Goal: Transaction & Acquisition: Purchase product/service

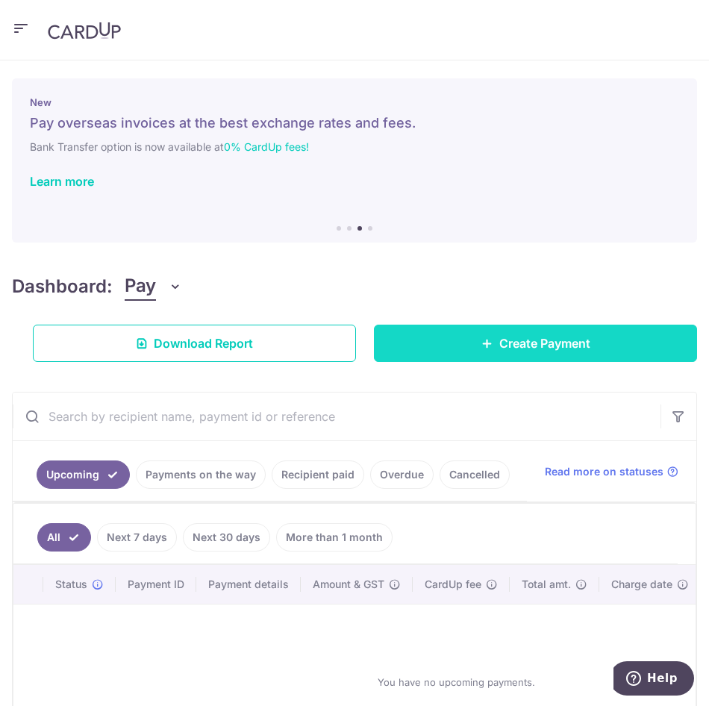
click at [614, 340] on link "Create Payment" at bounding box center [535, 343] width 323 height 37
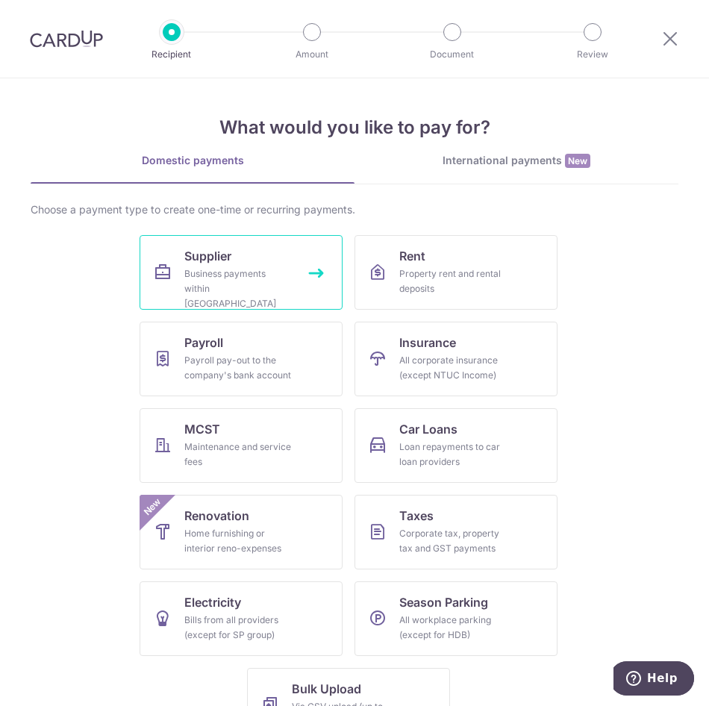
click at [244, 256] on link "Supplier Business payments within Singapore" at bounding box center [241, 272] width 203 height 75
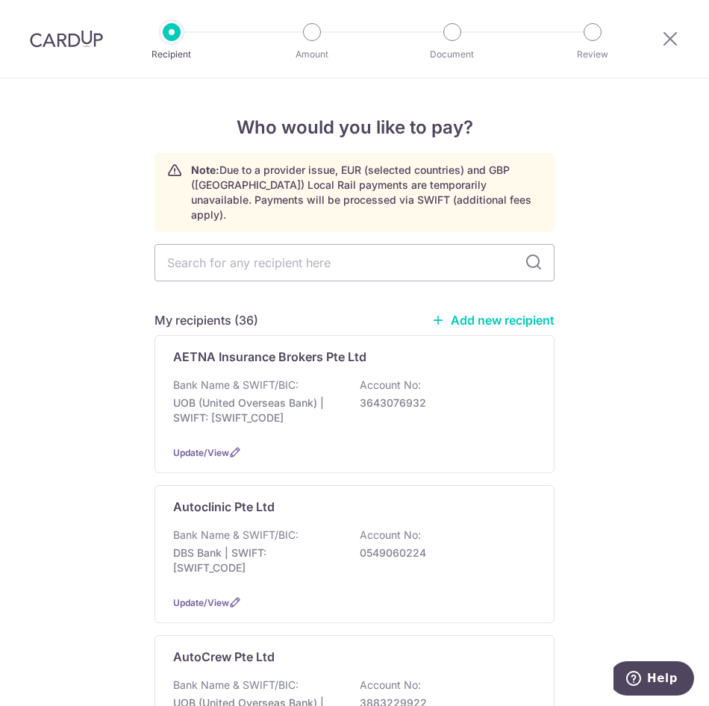
drag, startPoint x: 273, startPoint y: 227, endPoint x: 213, endPoint y: 243, distance: 61.9
click at [213, 244] on input "text" at bounding box center [354, 262] width 400 height 37
type input "hyper"
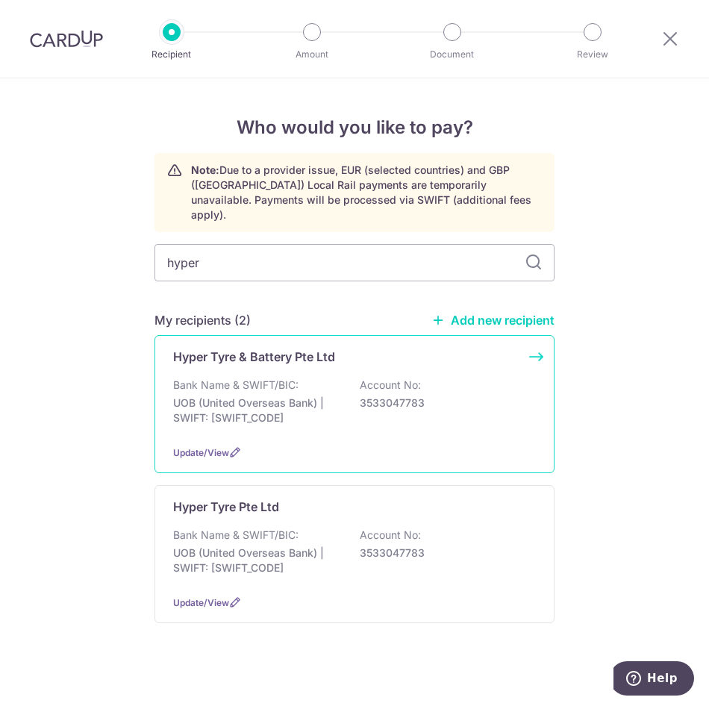
click at [313, 360] on div "Hyper Tyre & Battery Pte Ltd Bank Name & SWIFT/BIC: UOB (United Overseas Bank) …" at bounding box center [354, 404] width 400 height 138
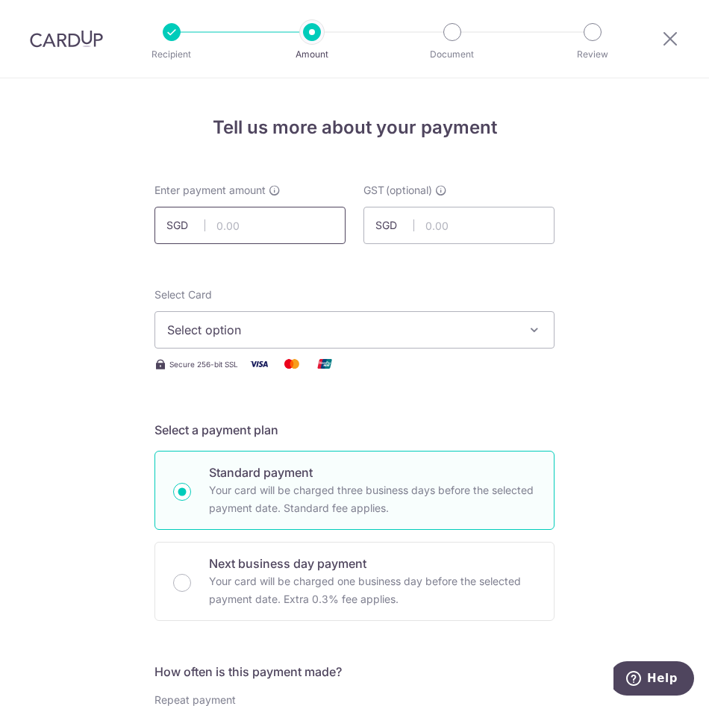
click at [248, 212] on input "text" at bounding box center [249, 225] width 191 height 37
type input "549.36"
click at [408, 333] on span "Select option" at bounding box center [341, 330] width 348 height 18
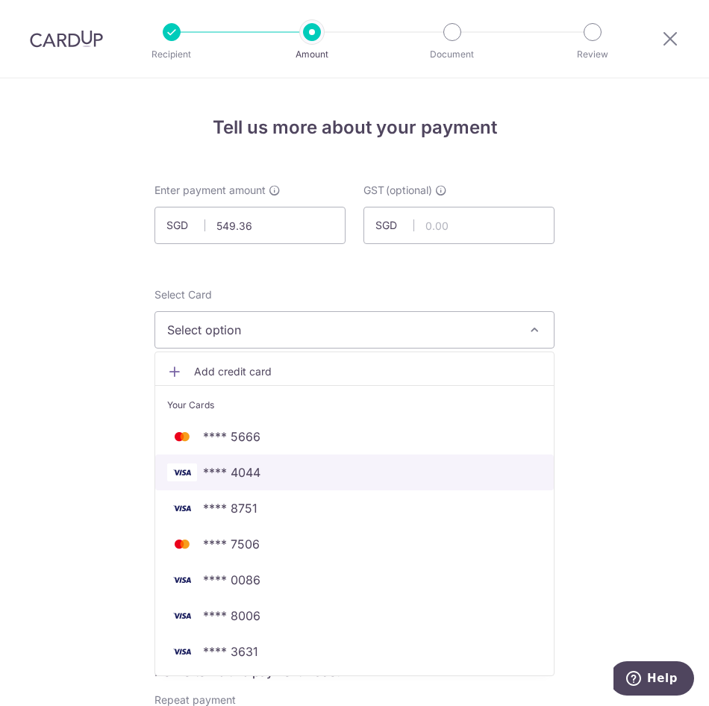
click at [351, 480] on span "**** 4044" at bounding box center [354, 472] width 375 height 18
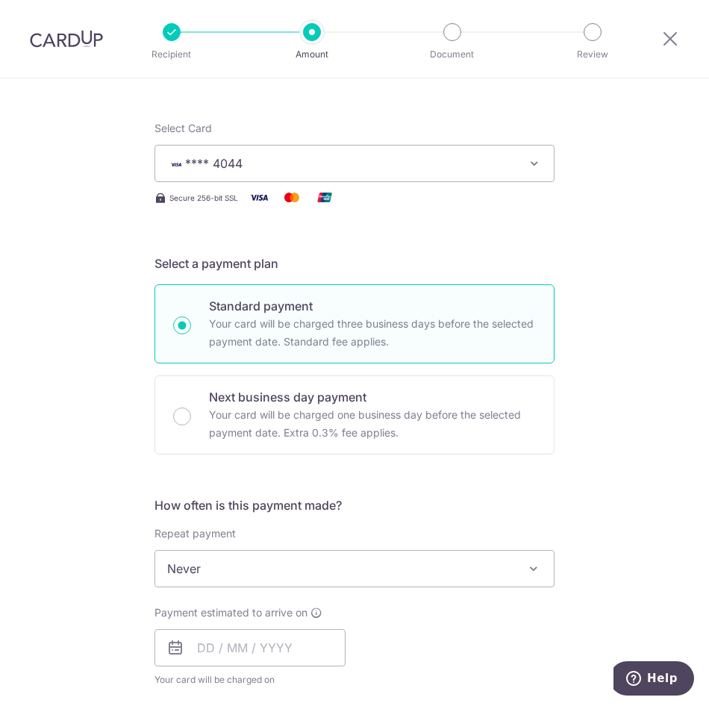
scroll to position [448, 0]
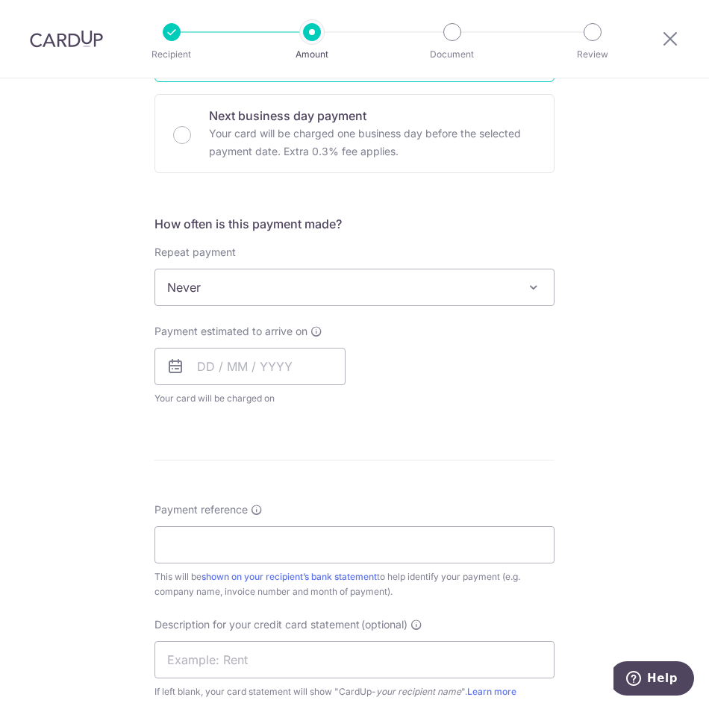
click at [225, 281] on span "Never" at bounding box center [354, 287] width 398 height 36
click at [231, 357] on input "text" at bounding box center [249, 366] width 191 height 37
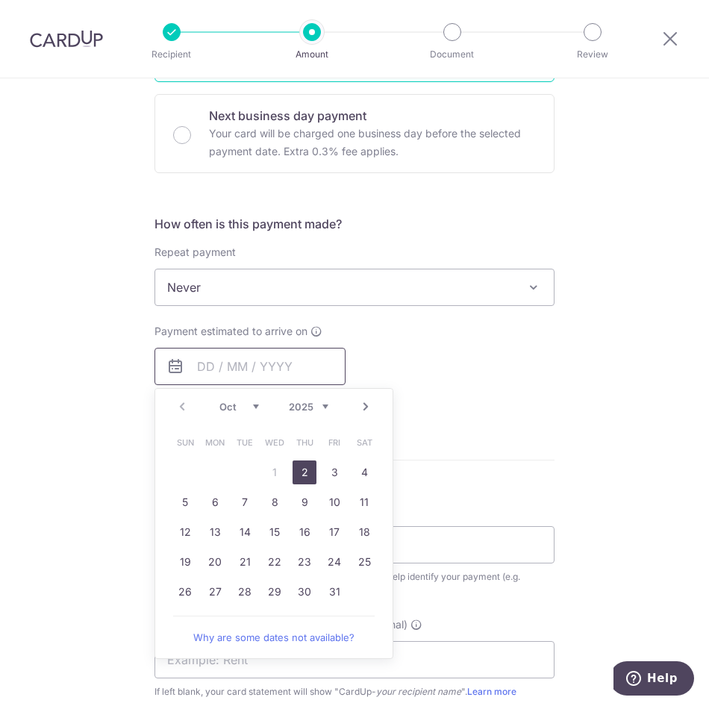
drag, startPoint x: 301, startPoint y: 470, endPoint x: 256, endPoint y: 378, distance: 103.1
click at [301, 470] on link "2" at bounding box center [305, 472] width 24 height 24
type input "02/10/2025"
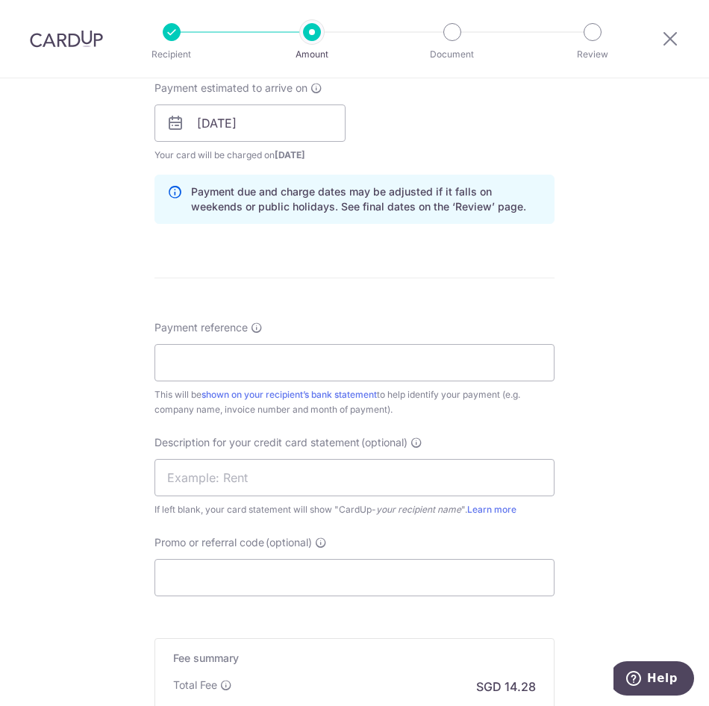
scroll to position [746, 0]
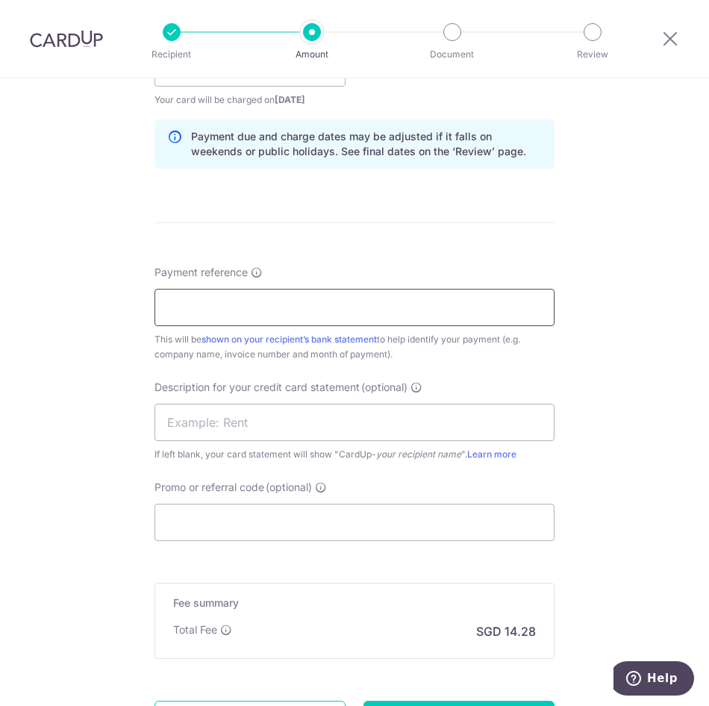
click at [276, 318] on input "Payment reference" at bounding box center [354, 307] width 400 height 37
type input "Maximus [DATE]"
drag, startPoint x: 51, startPoint y: 281, endPoint x: 56, endPoint y: 288, distance: 8.5
click at [51, 281] on div "Tell us more about your payment Enter payment amount SGD 549.36 549.36 GST (opt…" at bounding box center [354, 91] width 709 height 1518
click at [212, 429] on input "text" at bounding box center [354, 422] width 400 height 37
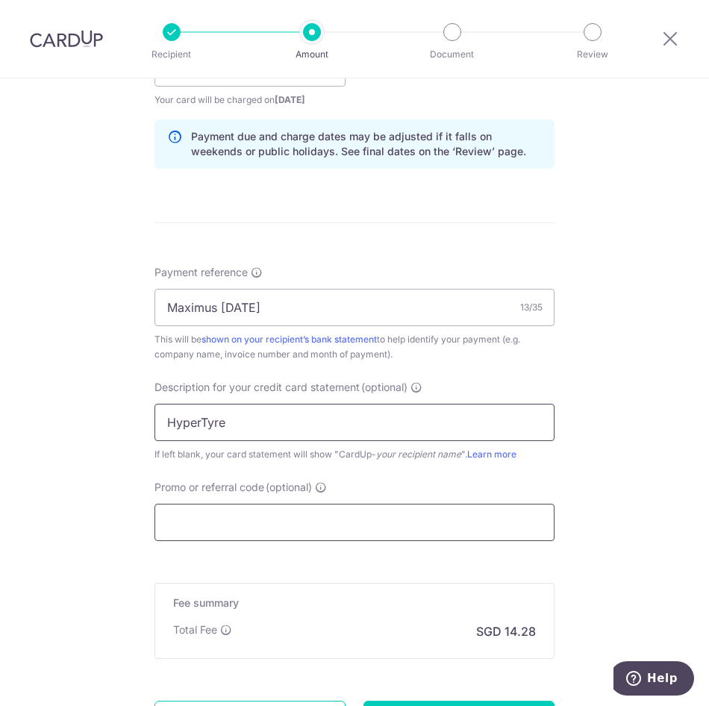
type input "HyperTyre"
click at [246, 540] on input "Promo or referral code (optional)" at bounding box center [354, 522] width 400 height 37
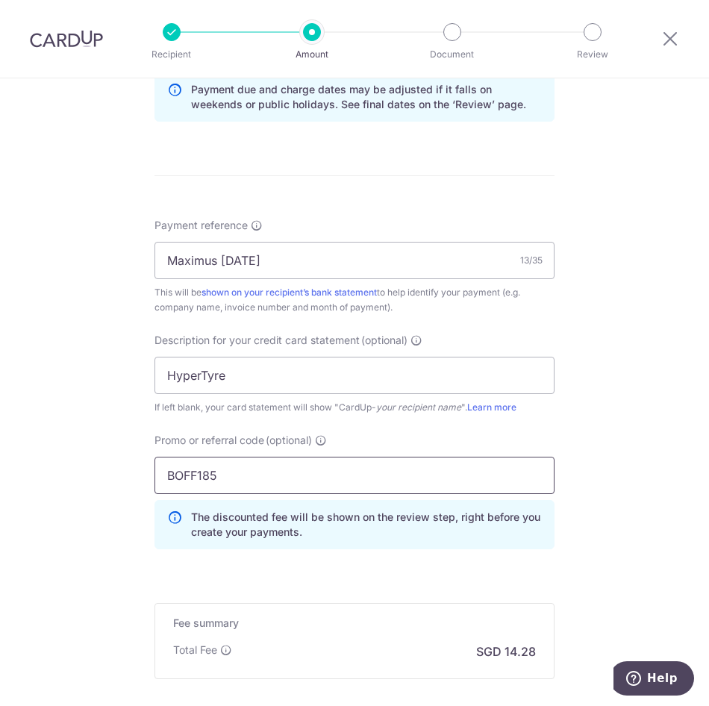
scroll to position [957, 0]
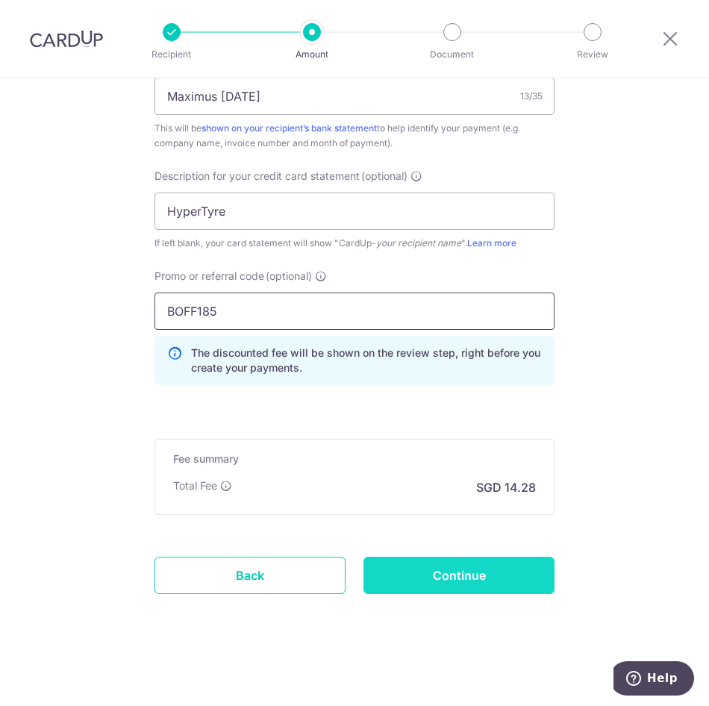
type input "BOFF185"
click at [448, 587] on input "Continue" at bounding box center [458, 575] width 191 height 37
type input "Create Schedule"
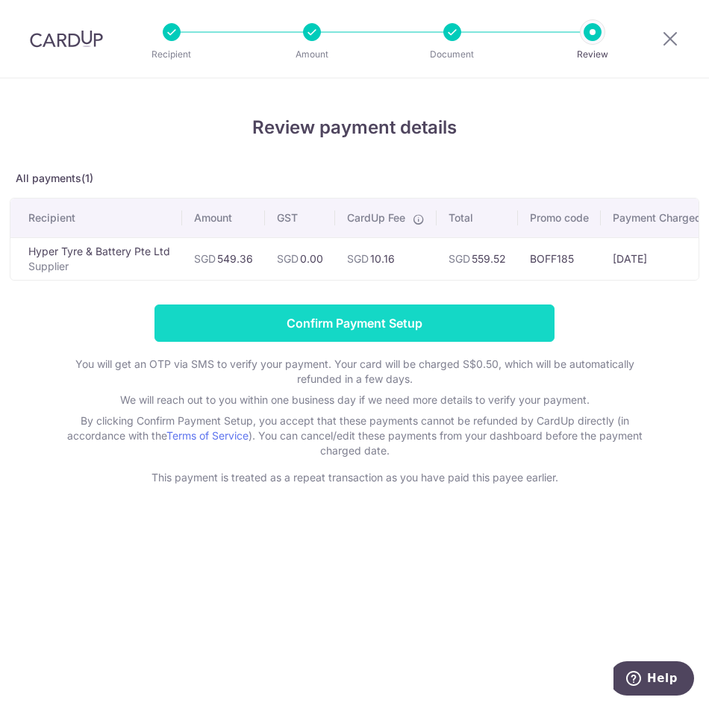
click at [382, 316] on input "Confirm Payment Setup" at bounding box center [354, 322] width 400 height 37
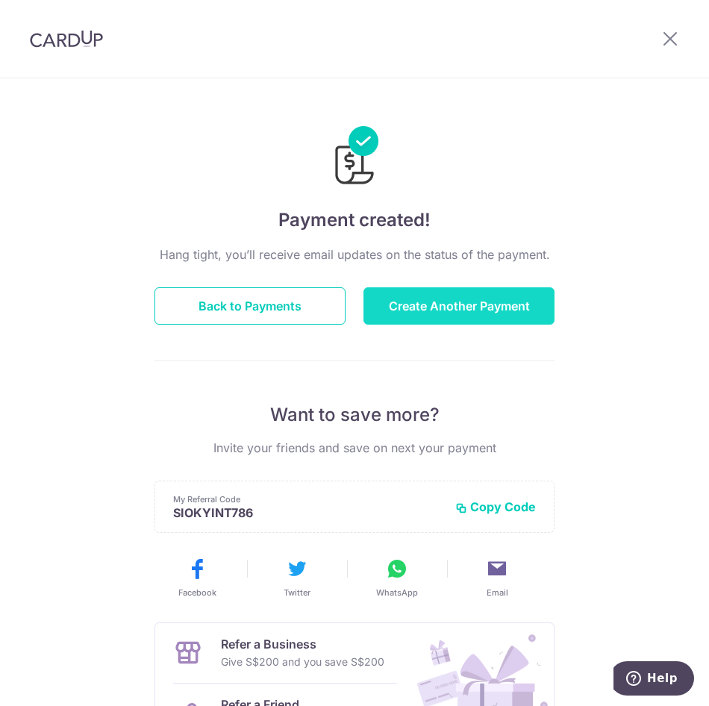
click at [470, 310] on button "Create Another Payment" at bounding box center [458, 305] width 191 height 37
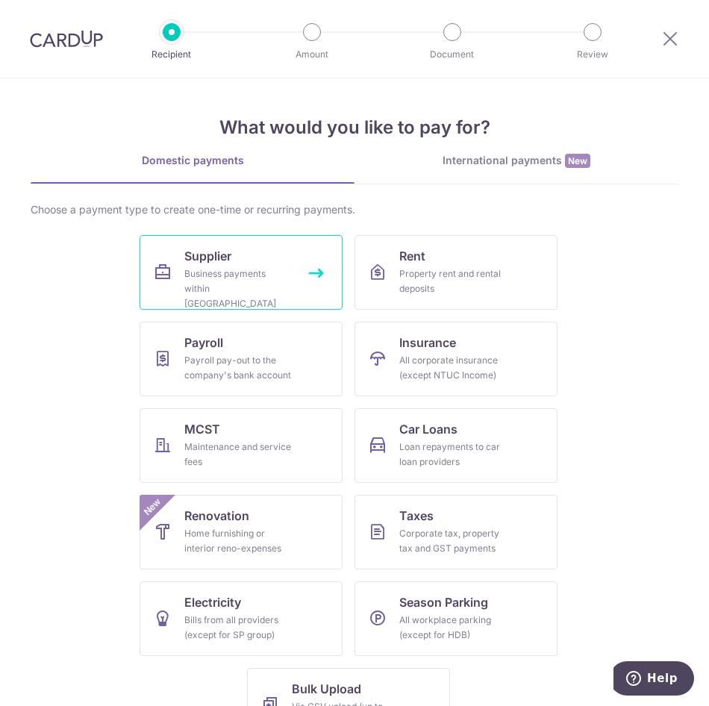
click at [253, 266] on div "Business payments within Singapore" at bounding box center [237, 288] width 107 height 45
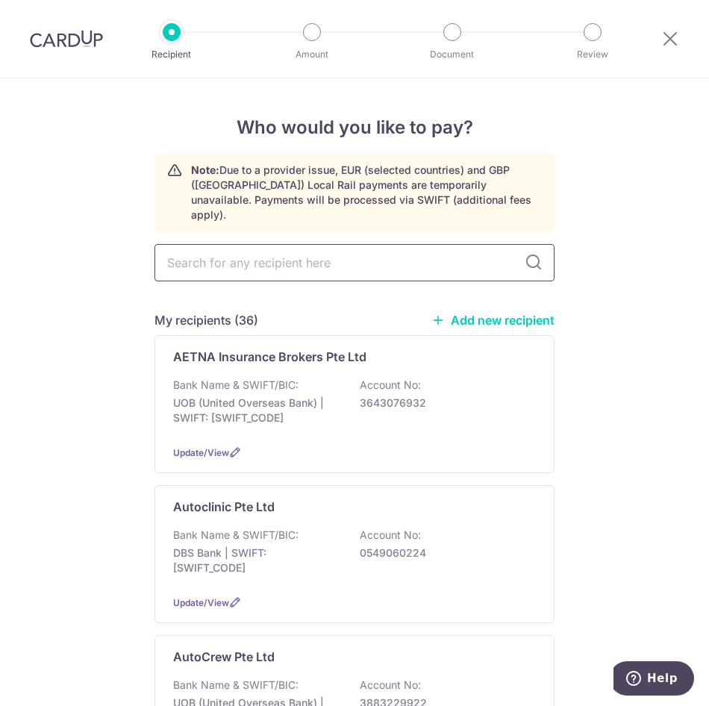
click at [313, 265] on input "text" at bounding box center [354, 262] width 400 height 37
type input "partware"
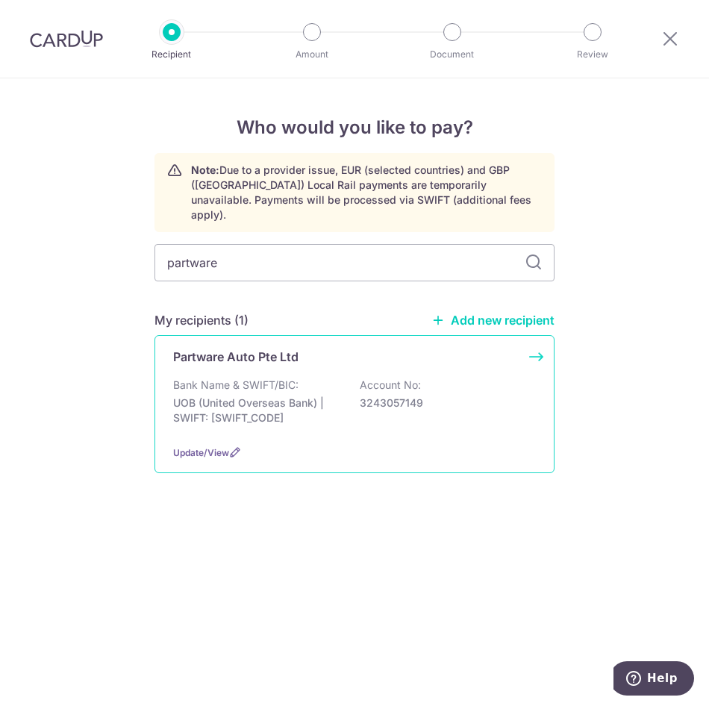
click at [311, 360] on div "Partware Auto Pte Ltd Bank Name & SWIFT/BIC: UOB (United Overseas Bank) | SWIFT…" at bounding box center [354, 404] width 400 height 138
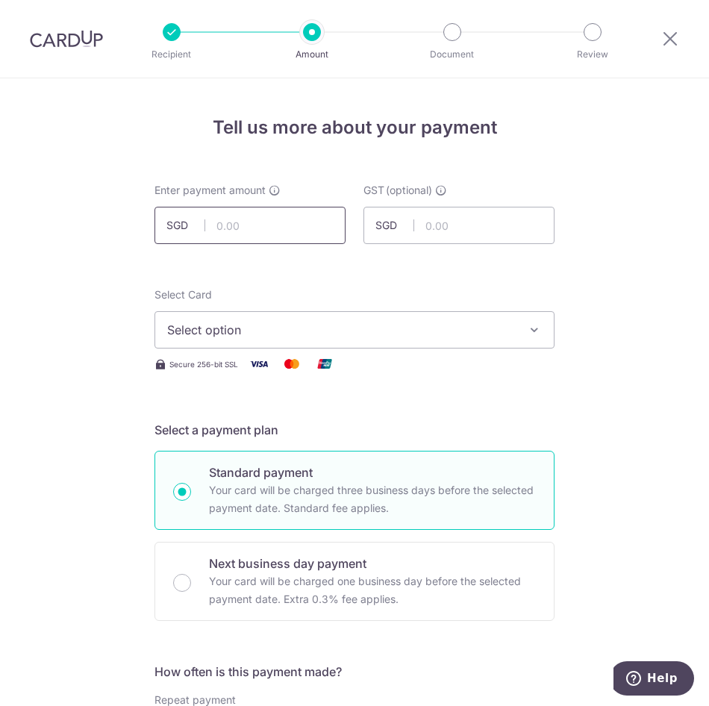
click at [249, 227] on input "text" at bounding box center [249, 225] width 191 height 37
type input "414.47"
click at [313, 345] on button "Select option" at bounding box center [354, 329] width 400 height 37
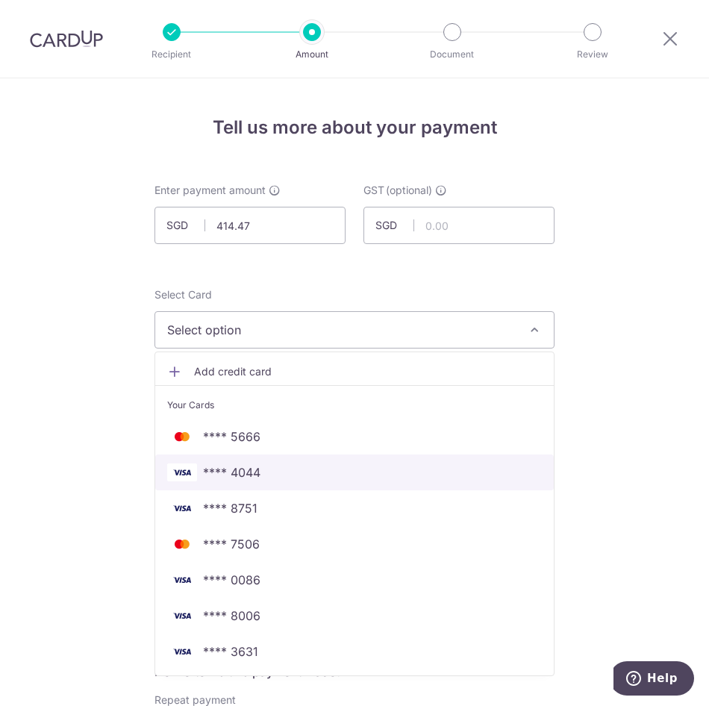
click at [286, 470] on span "**** 4044" at bounding box center [354, 472] width 375 height 18
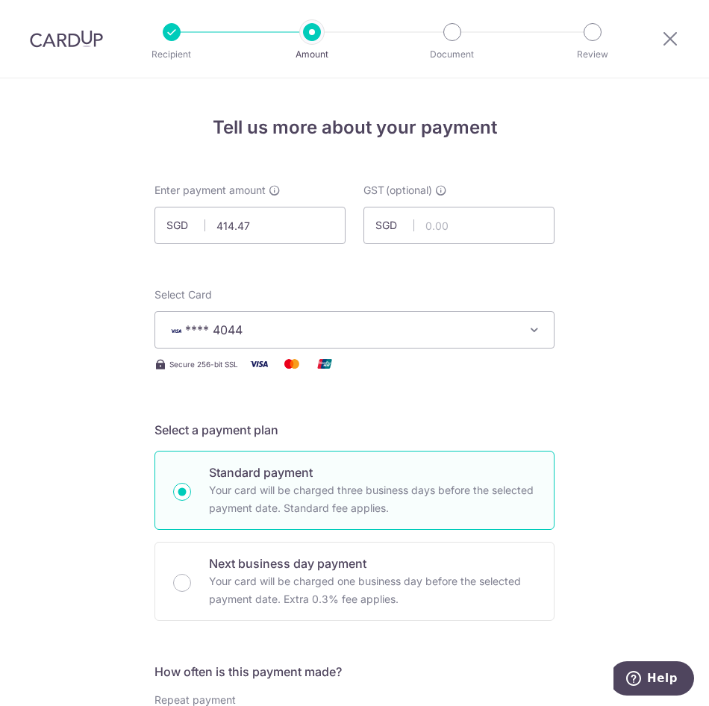
scroll to position [373, 0]
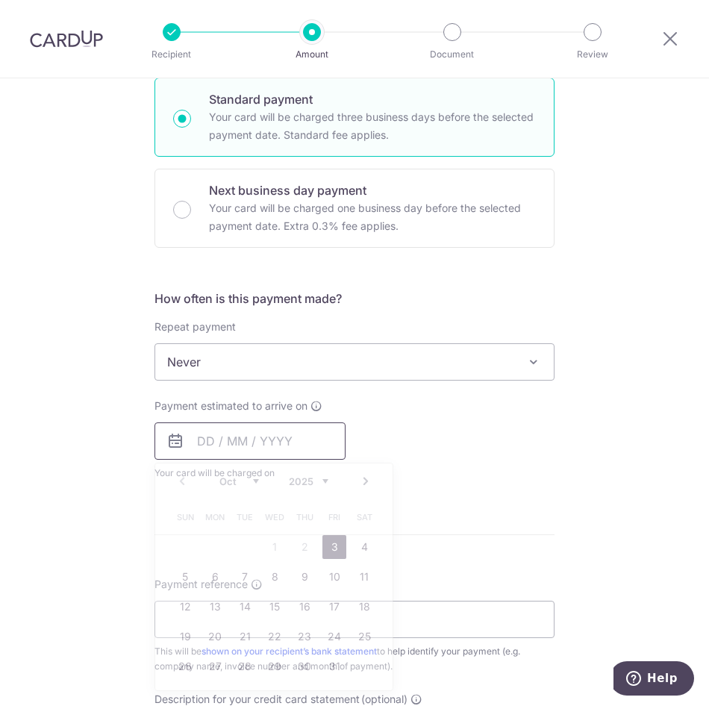
click at [263, 425] on input "text" at bounding box center [249, 440] width 191 height 37
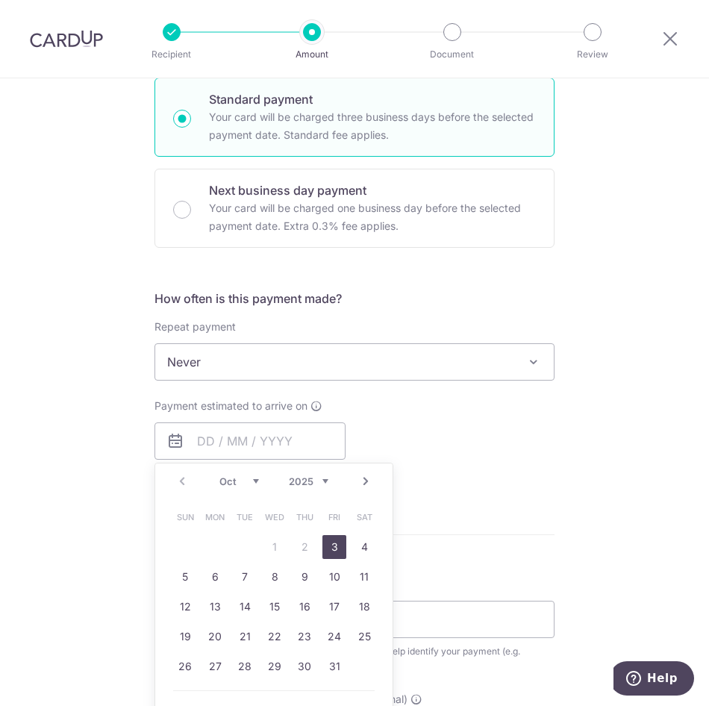
click at [334, 545] on link "3" at bounding box center [334, 547] width 24 height 24
type input "[DATE]"
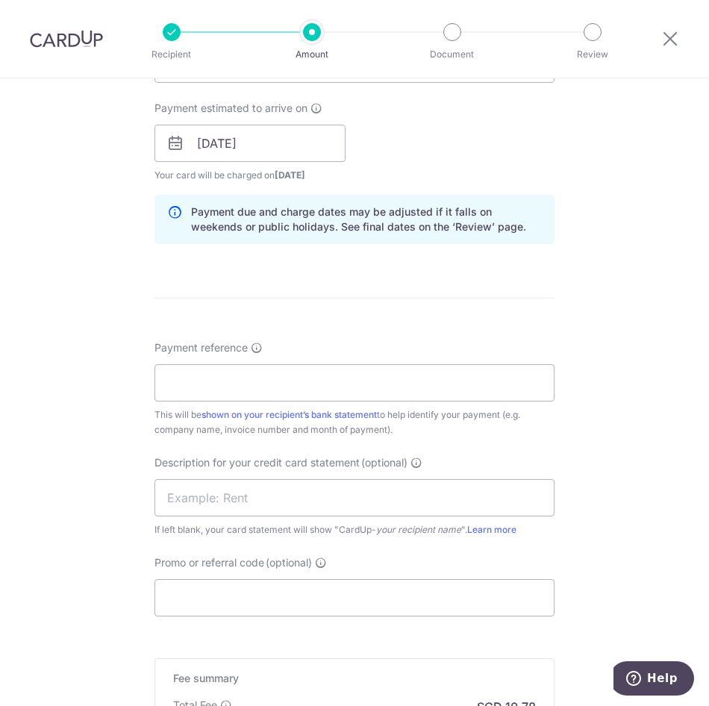
scroll to position [672, 0]
click at [222, 380] on input "Payment reference" at bounding box center [354, 381] width 400 height 37
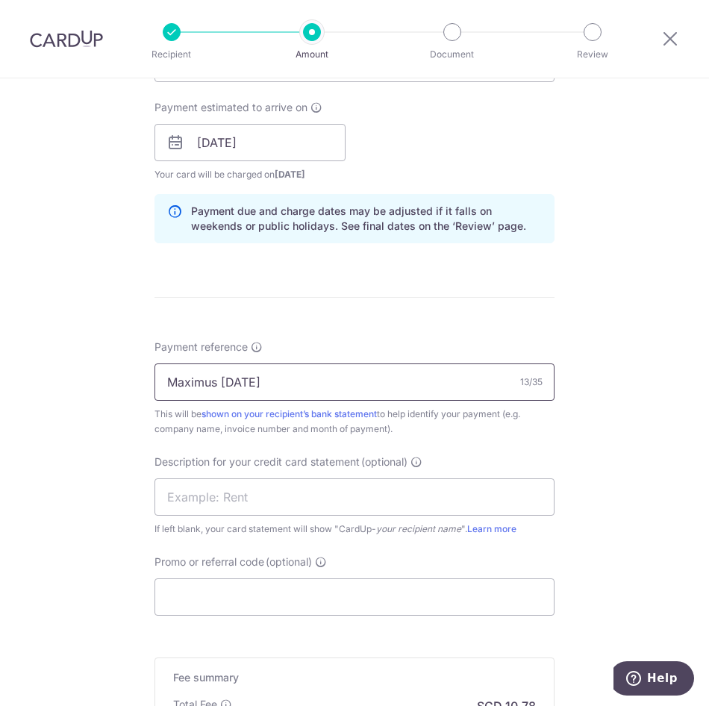
type input "Maximus Aug25"
click at [19, 402] on div "Tell us more about your payment Enter payment amount SGD 414.47 414.47 GST (opt…" at bounding box center [354, 166] width 709 height 1518
click at [248, 501] on input "text" at bounding box center [354, 496] width 400 height 37
type input "{"
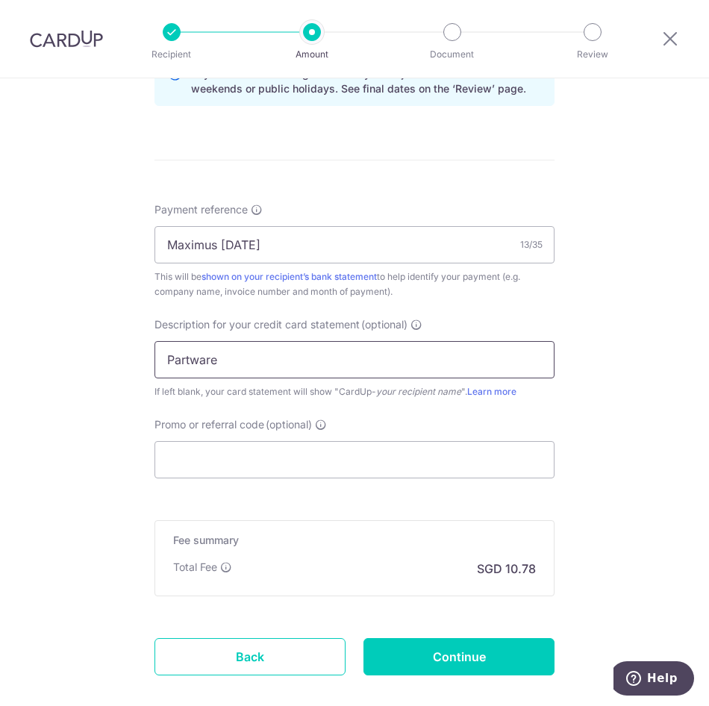
scroll to position [890, 0]
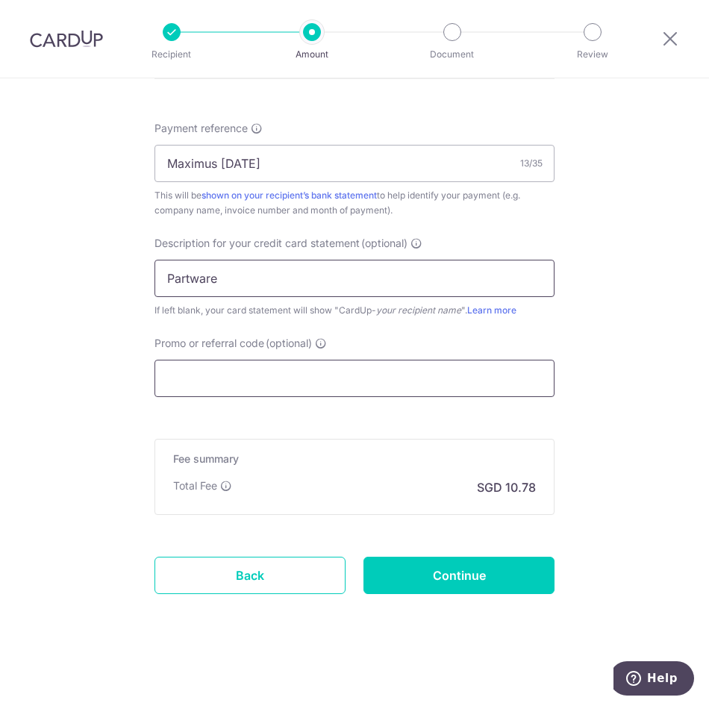
type input "Partware"
click at [236, 384] on input "Promo or referral code (optional)" at bounding box center [354, 378] width 400 height 37
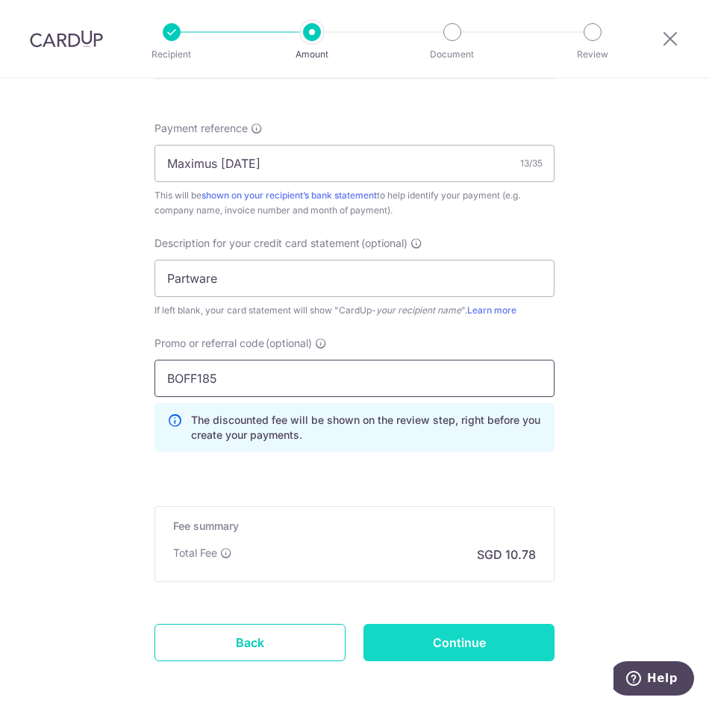
type input "BOFF185"
click at [472, 654] on input "Continue" at bounding box center [458, 642] width 191 height 37
type input "Create Schedule"
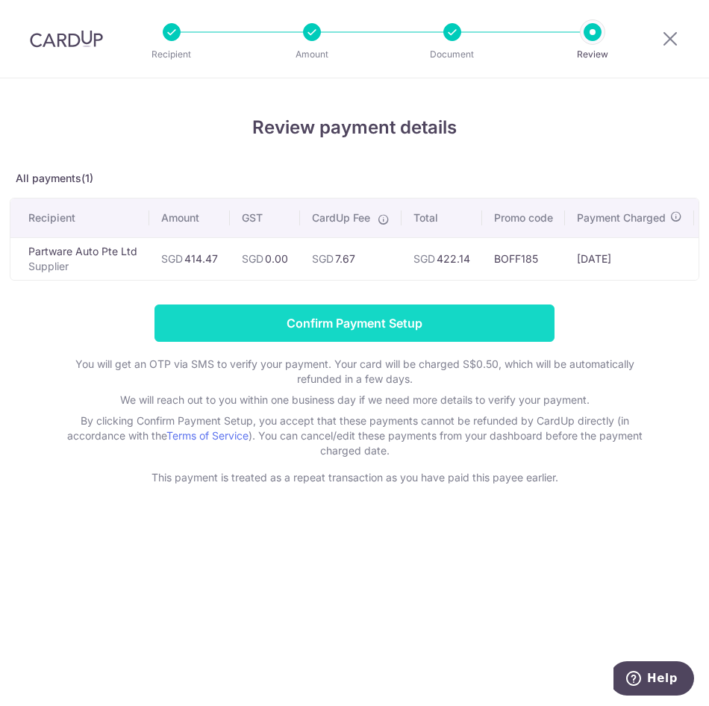
click at [295, 340] on input "Confirm Payment Setup" at bounding box center [354, 322] width 400 height 37
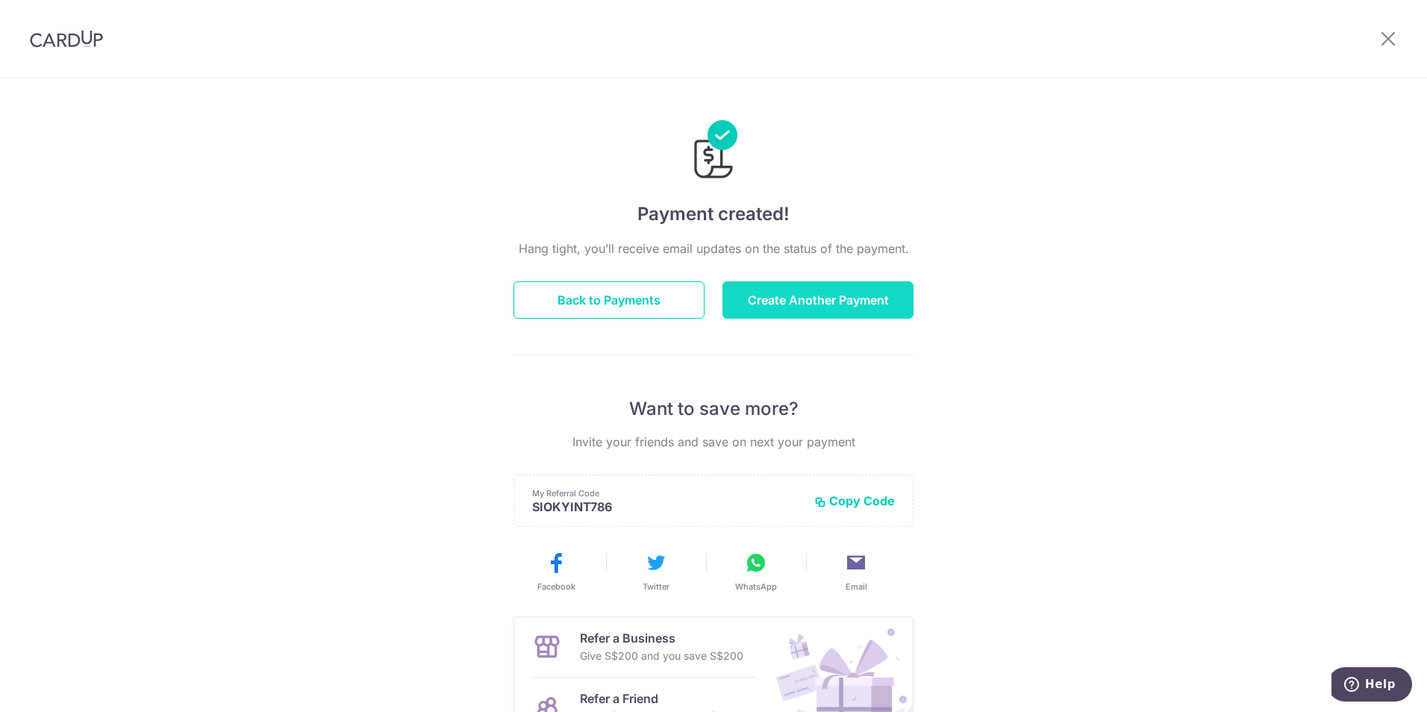
click at [808, 291] on button "Create Another Payment" at bounding box center [817, 299] width 191 height 37
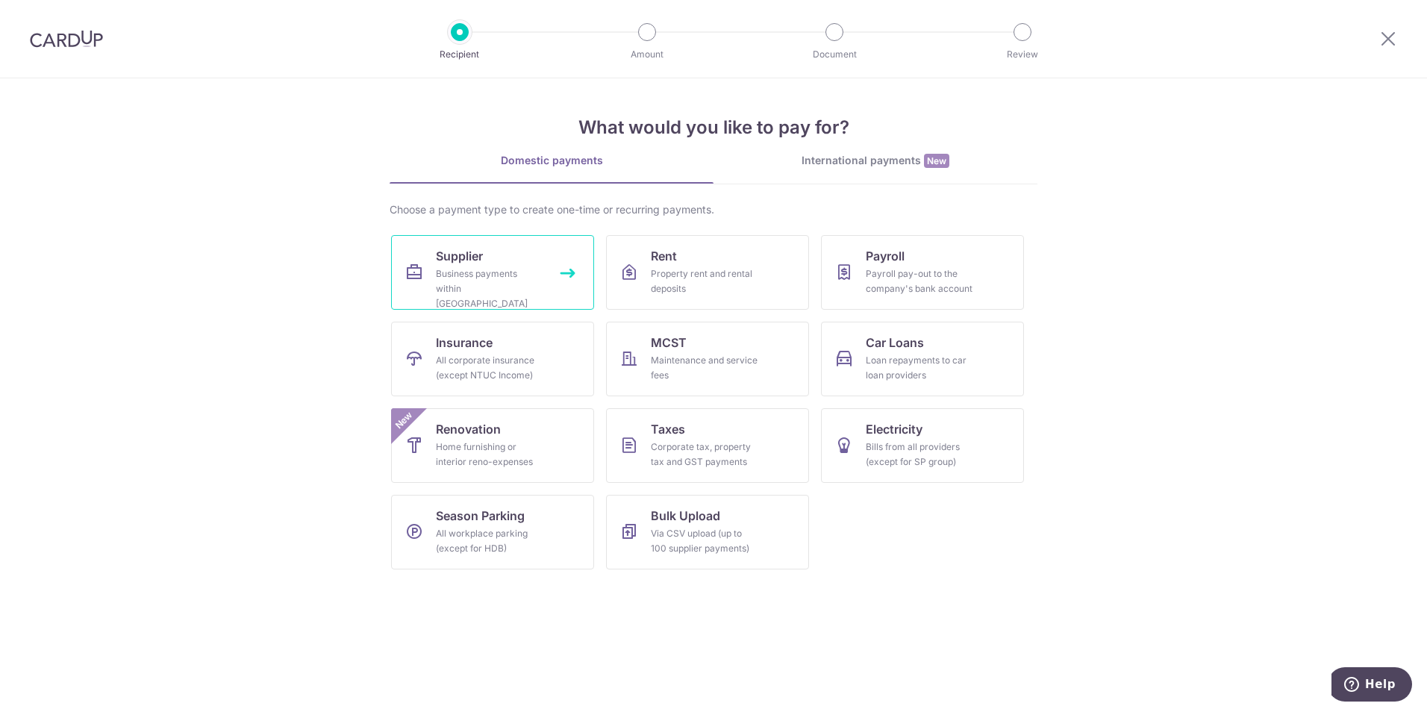
click at [483, 254] on span "Supplier" at bounding box center [459, 256] width 47 height 18
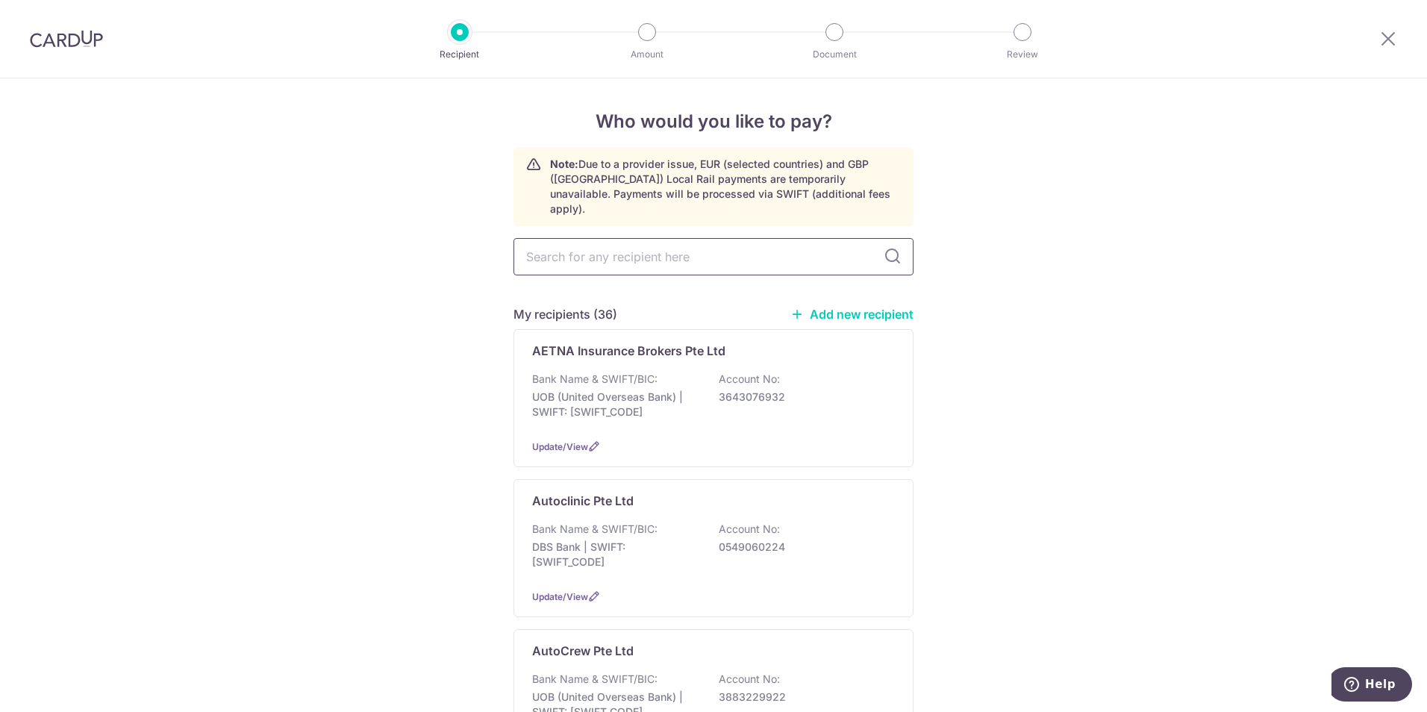
click at [643, 238] on input "text" at bounding box center [713, 256] width 400 height 37
type input "[PERSON_NAME]"
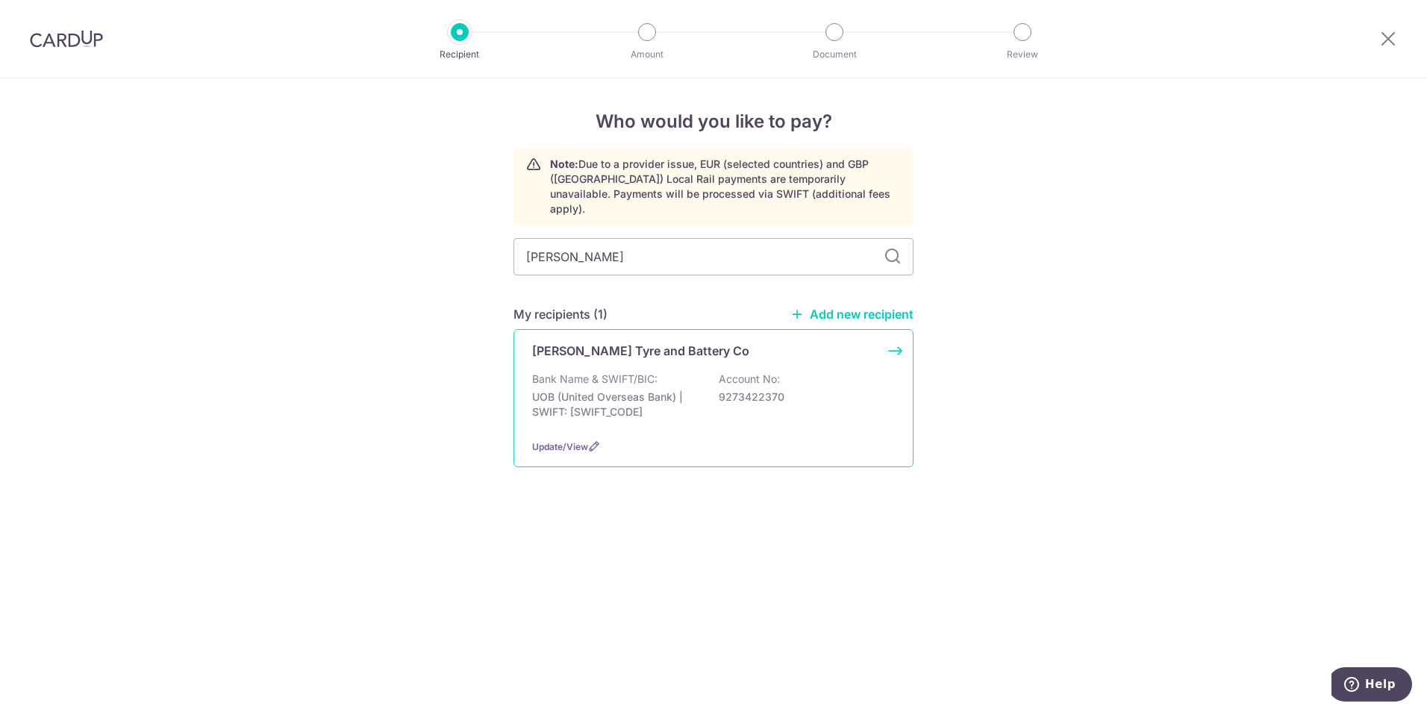
click at [625, 373] on div "Bank Name & SWIFT/BIC: UOB (United Overseas Bank) | SWIFT: [SWIFT_CODE] Account…" at bounding box center [713, 399] width 363 height 55
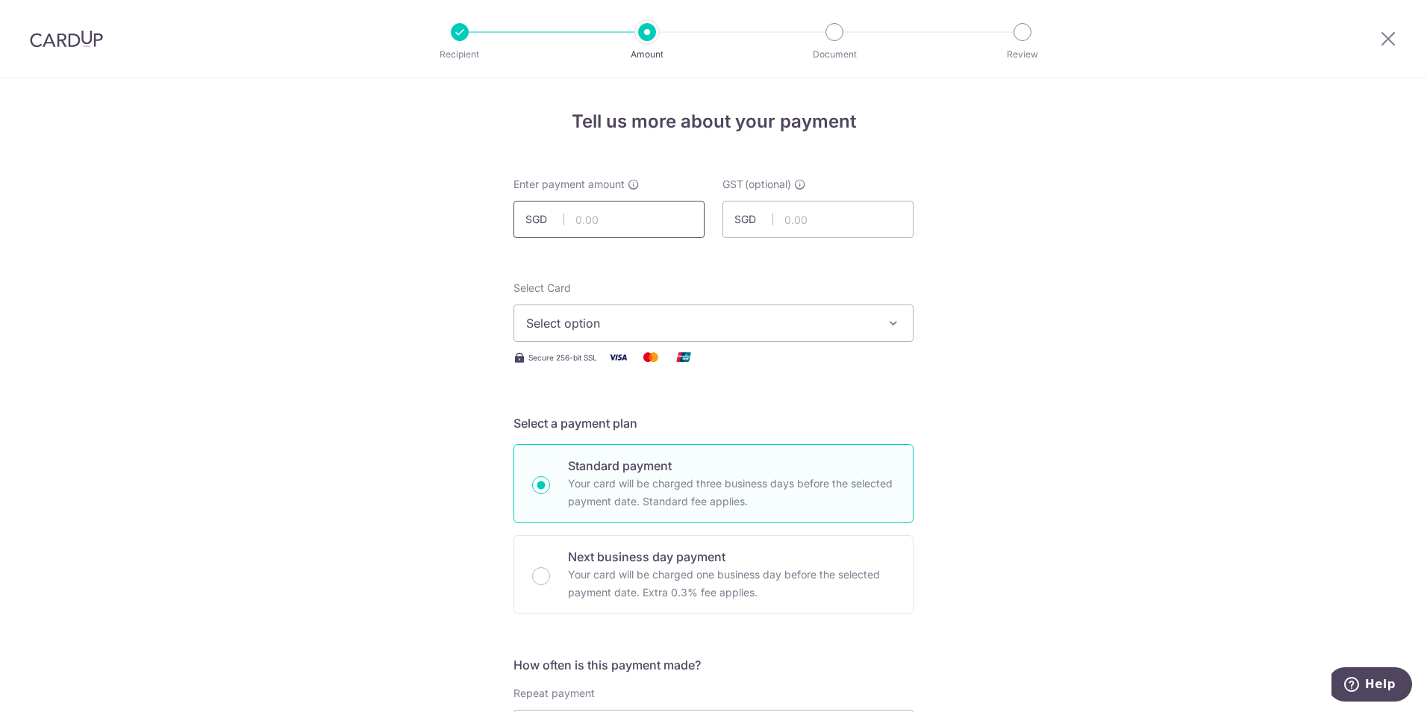
click at [653, 231] on input "text" at bounding box center [608, 219] width 191 height 37
type input "1,068.20"
click at [623, 331] on span "Select option" at bounding box center [700, 323] width 348 height 18
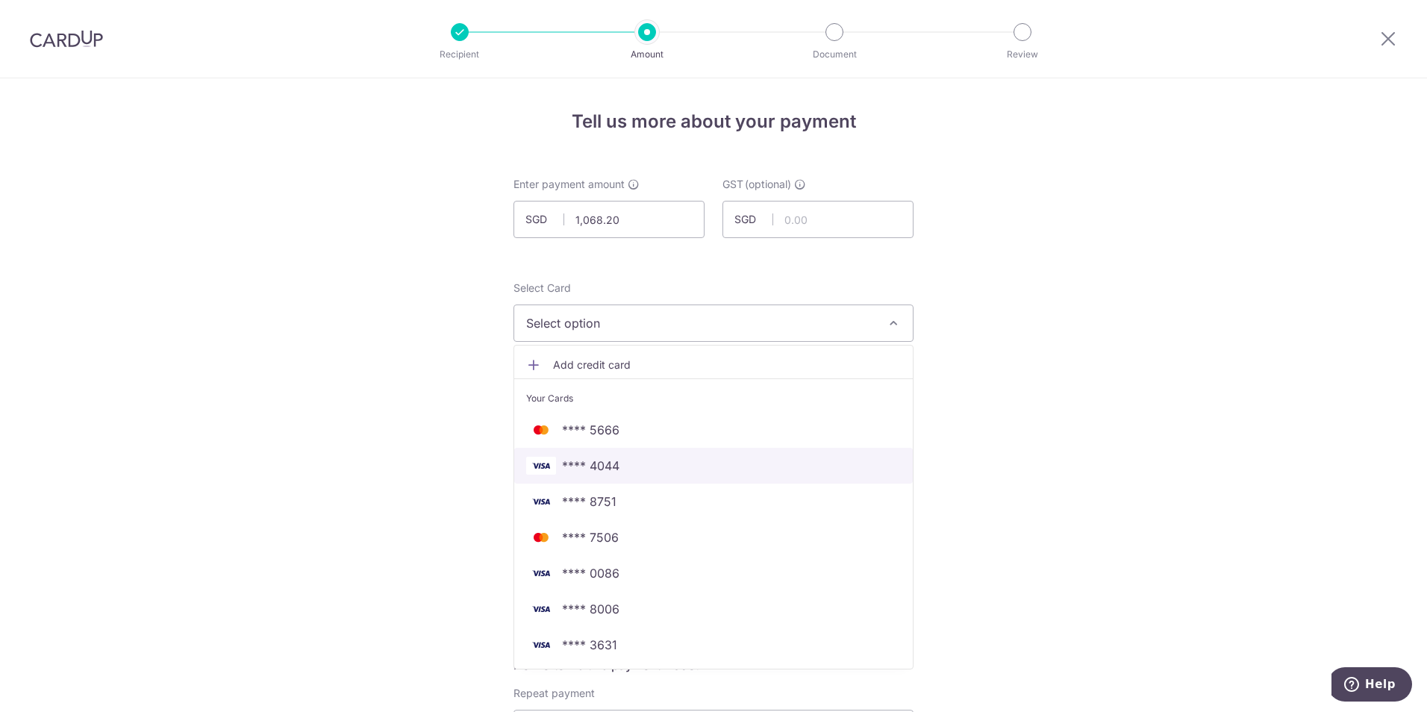
click at [619, 458] on span "**** 4044" at bounding box center [713, 466] width 375 height 18
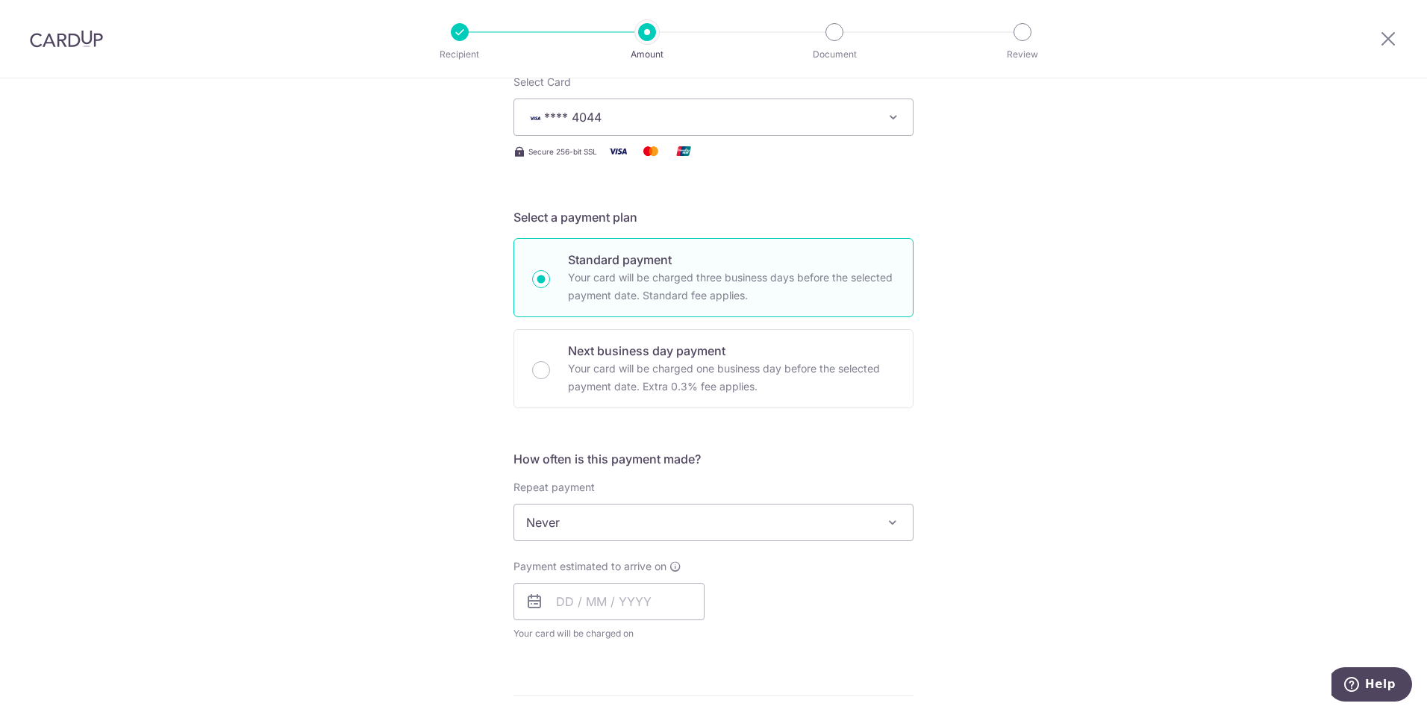
scroll to position [373, 0]
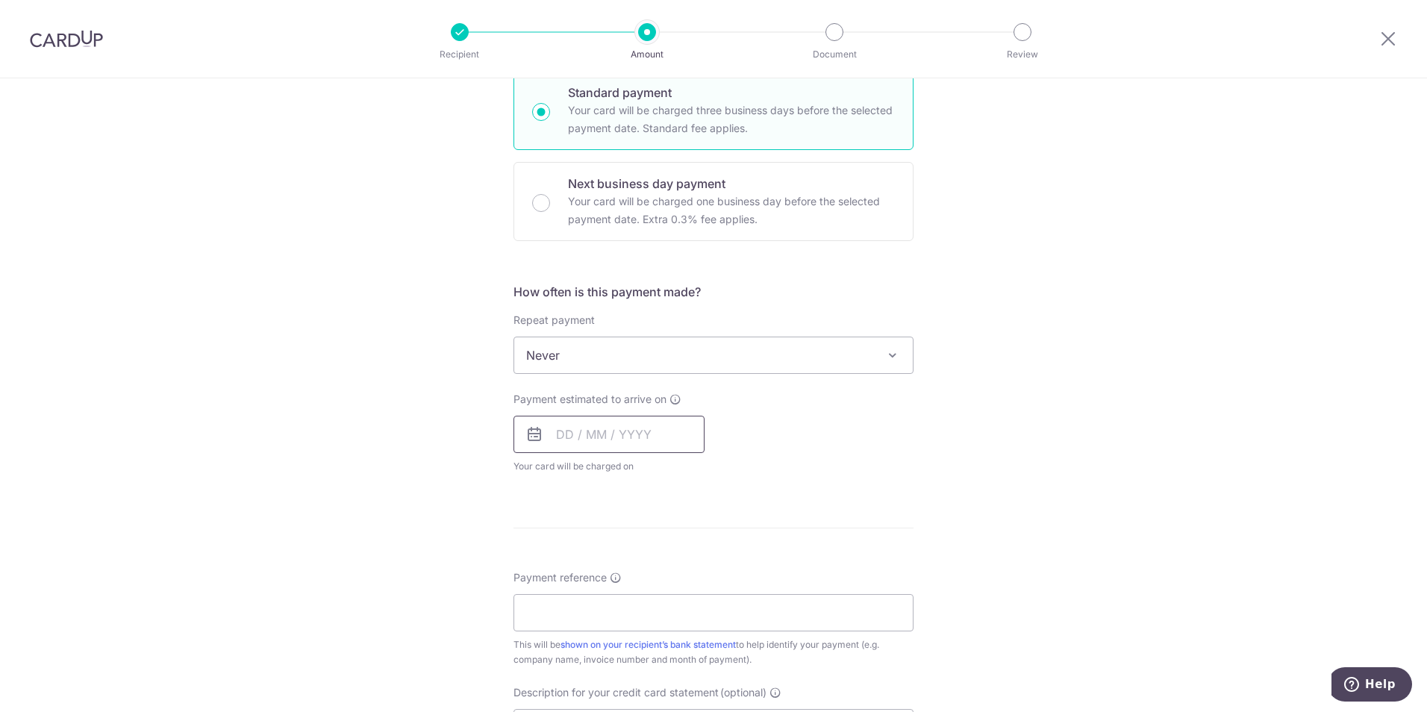
click at [598, 437] on input "text" at bounding box center [608, 434] width 191 height 37
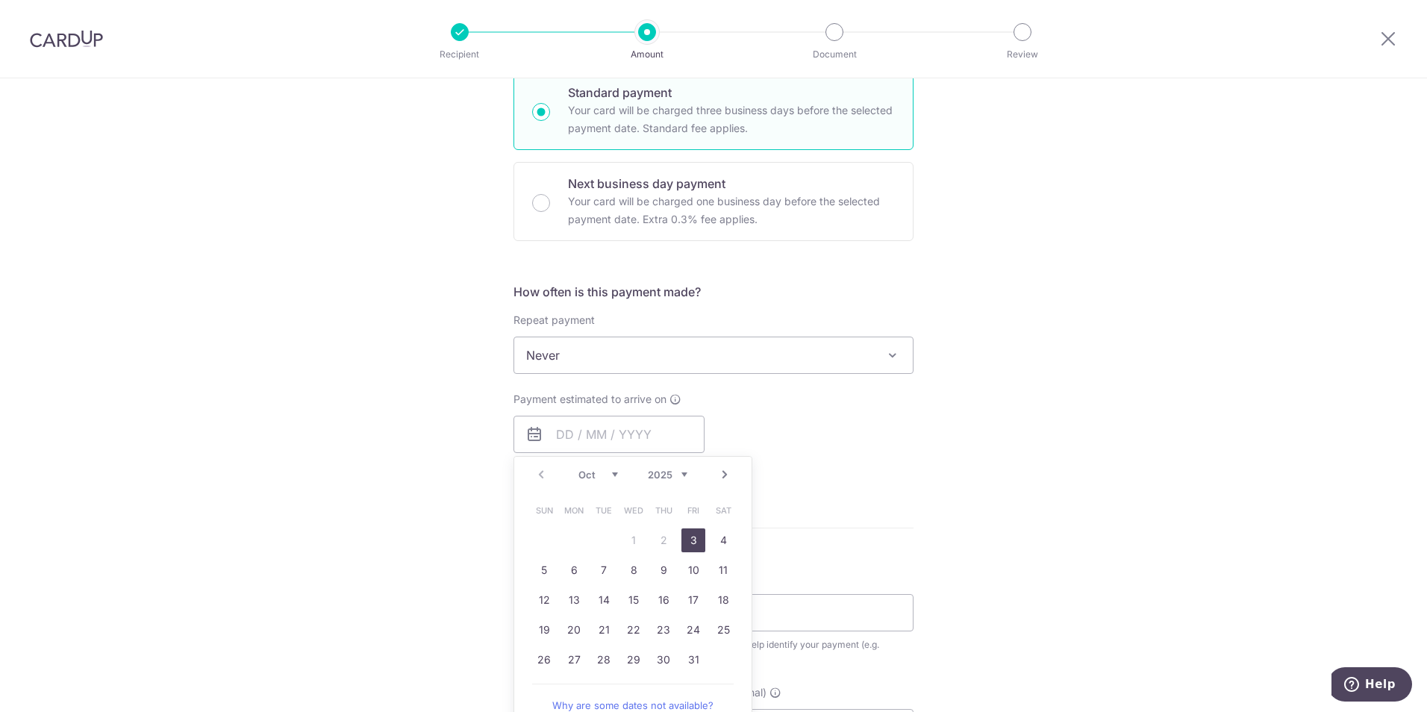
click at [693, 537] on link "3" at bounding box center [693, 540] width 24 height 24
type input "[DATE]"
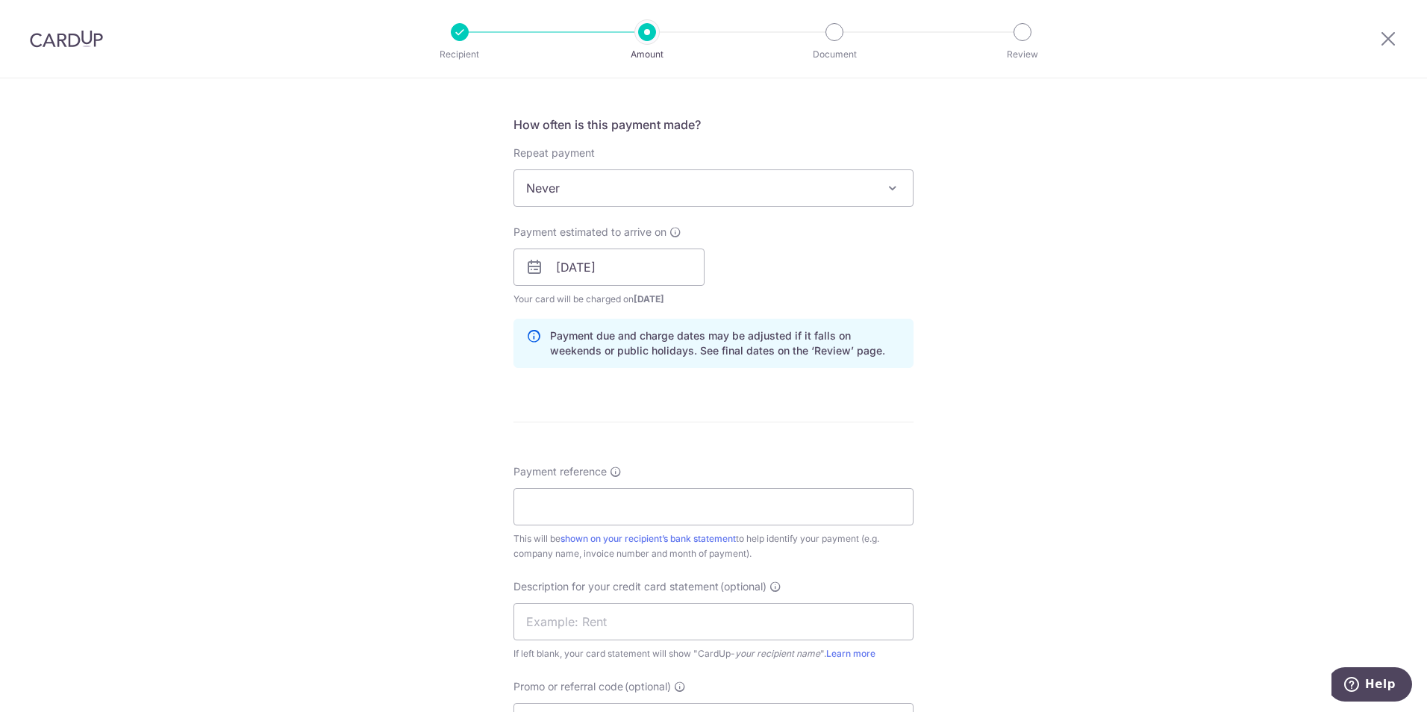
scroll to position [672, 0]
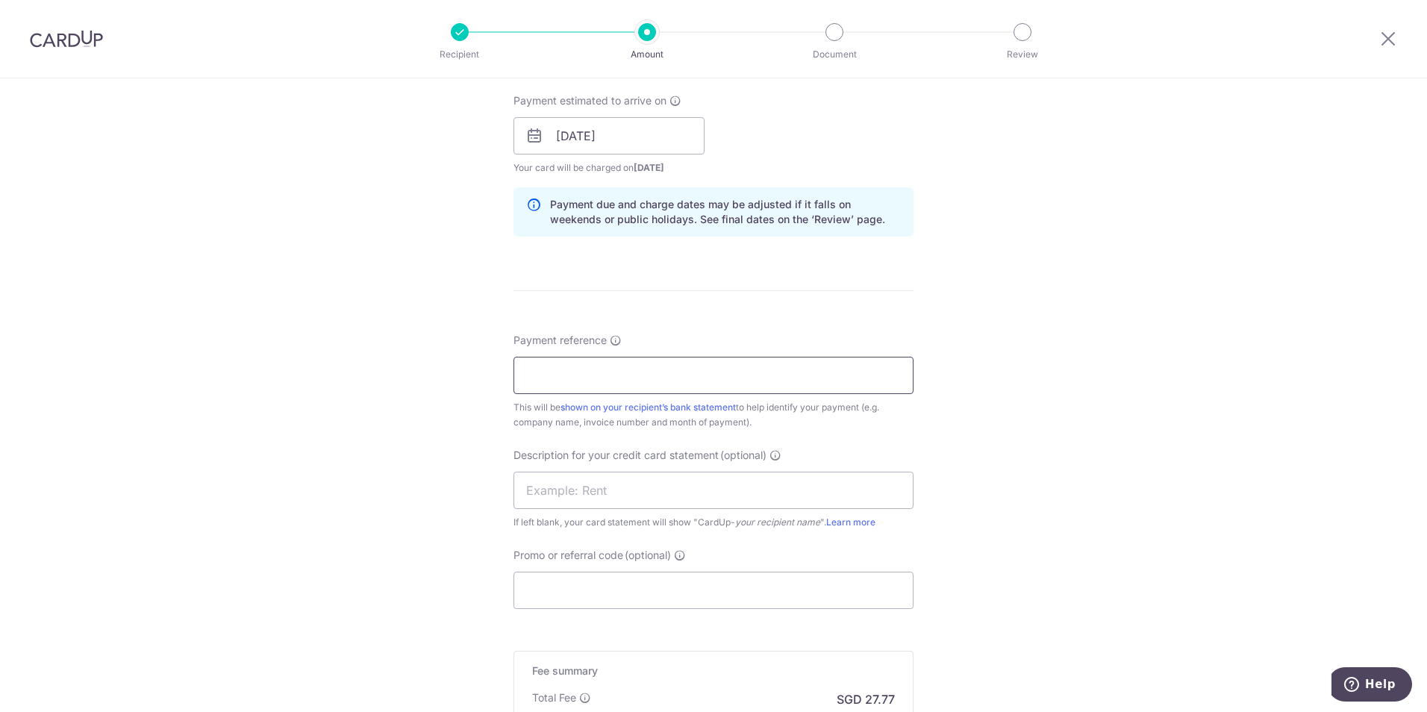
click at [607, 371] on input "Payment reference" at bounding box center [713, 375] width 400 height 37
type input ":"
type input "Maximus Aug25"
click at [486, 343] on div "Tell us more about your payment Enter payment amount SGD 1,068.20 1068.20 GST (…" at bounding box center [713, 162] width 1427 height 1511
click at [575, 490] on input "text" at bounding box center [713, 490] width 400 height 37
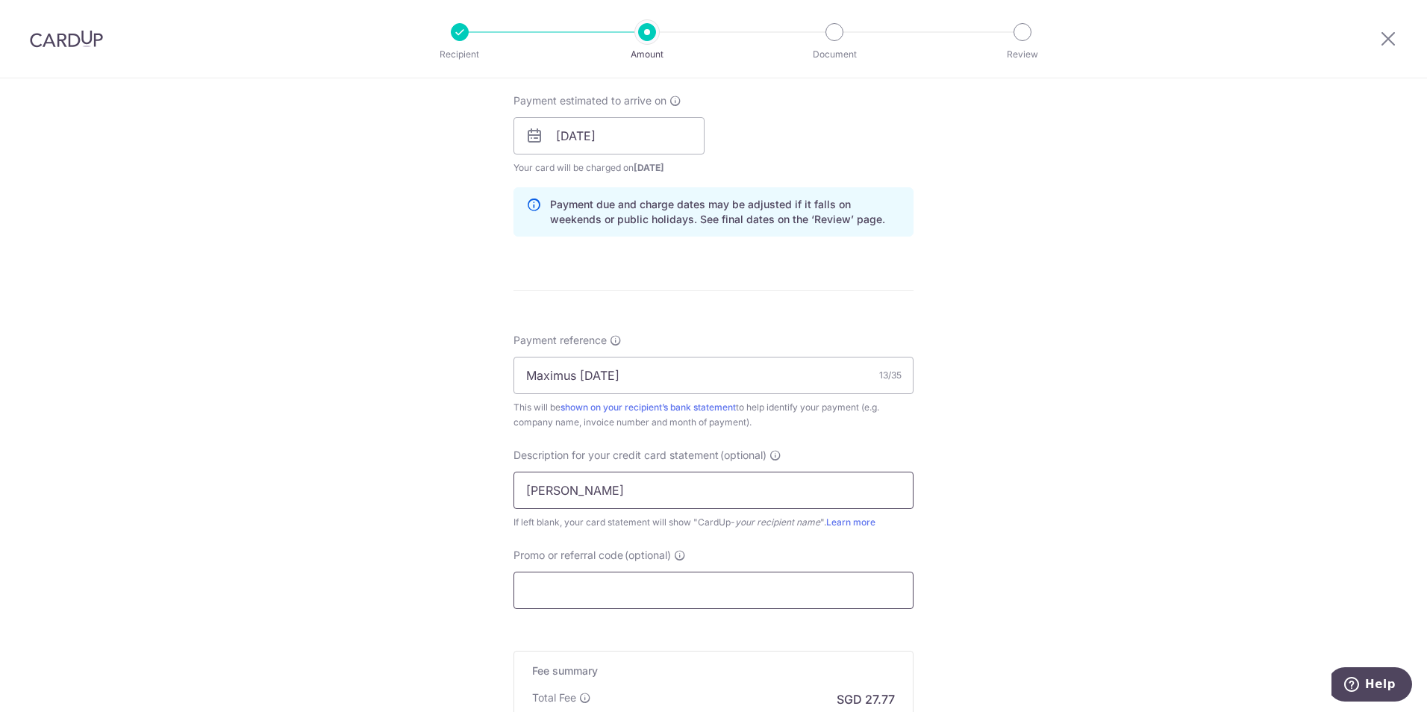
type input "Lee Beng"
click at [619, 593] on input "Promo or referral code (optional)" at bounding box center [713, 590] width 400 height 37
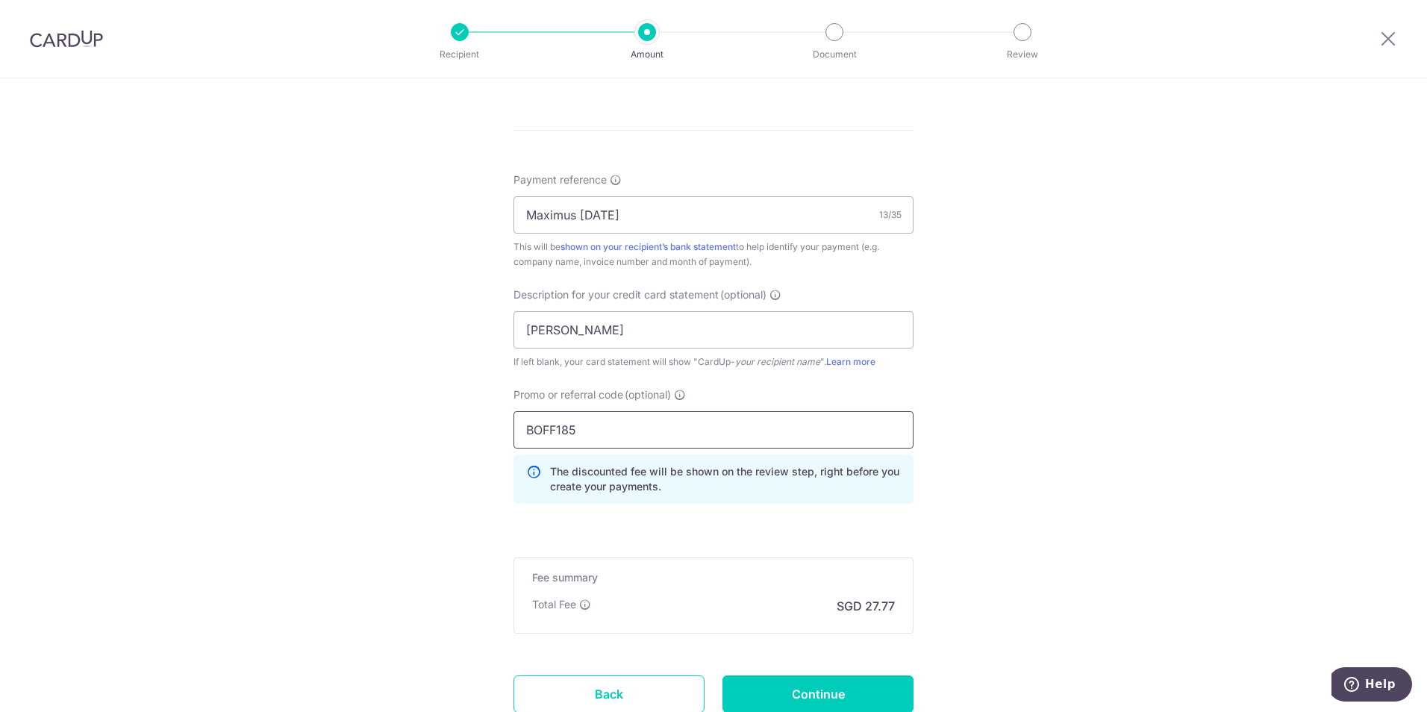
scroll to position [945, 0]
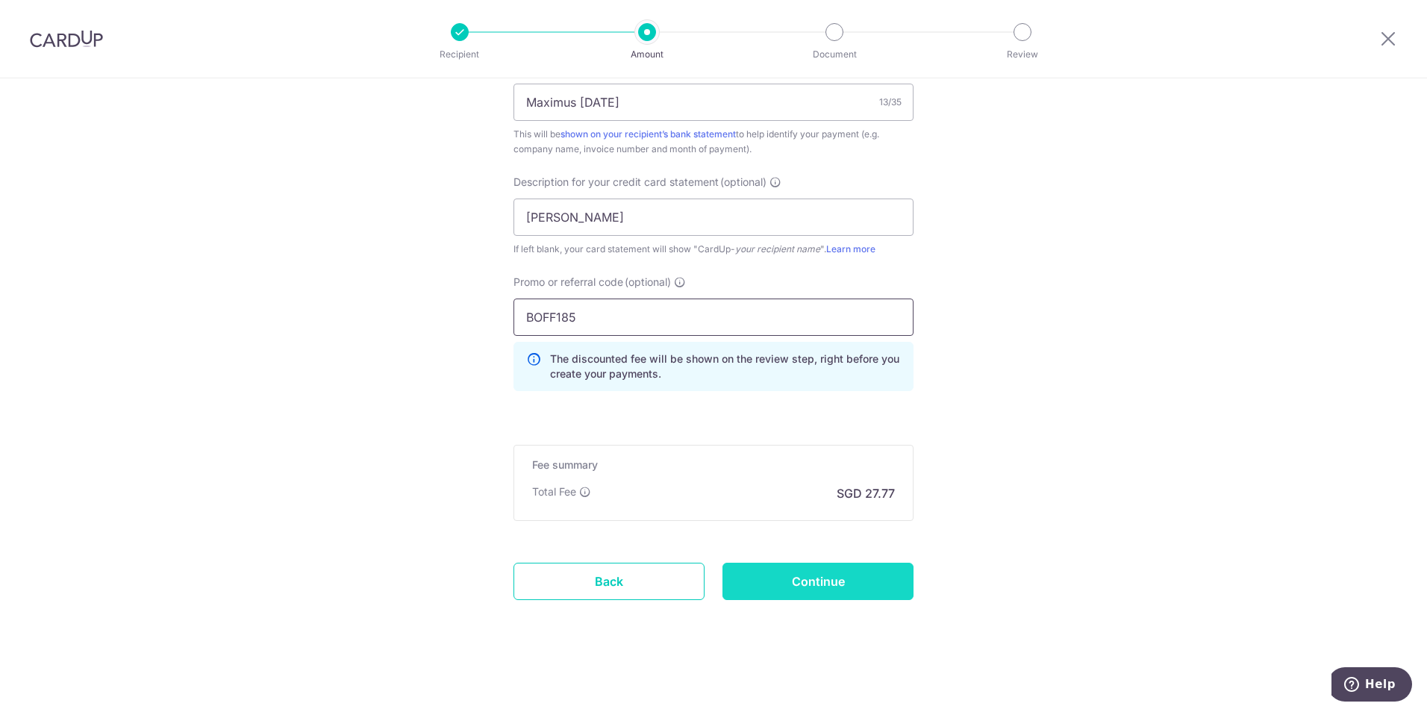
type input "BOFF185"
click at [839, 583] on input "Continue" at bounding box center [817, 581] width 191 height 37
type input "Create Schedule"
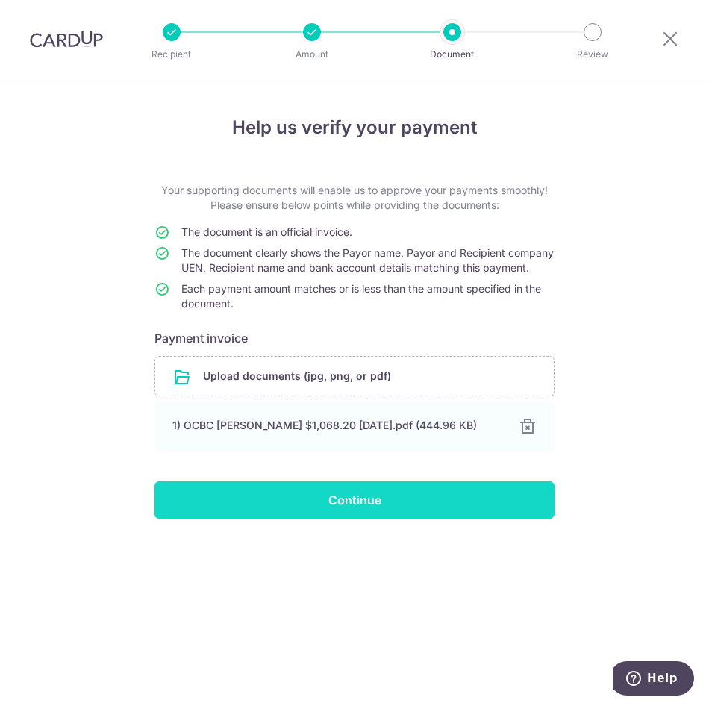
click at [329, 519] on input "Continue" at bounding box center [354, 499] width 400 height 37
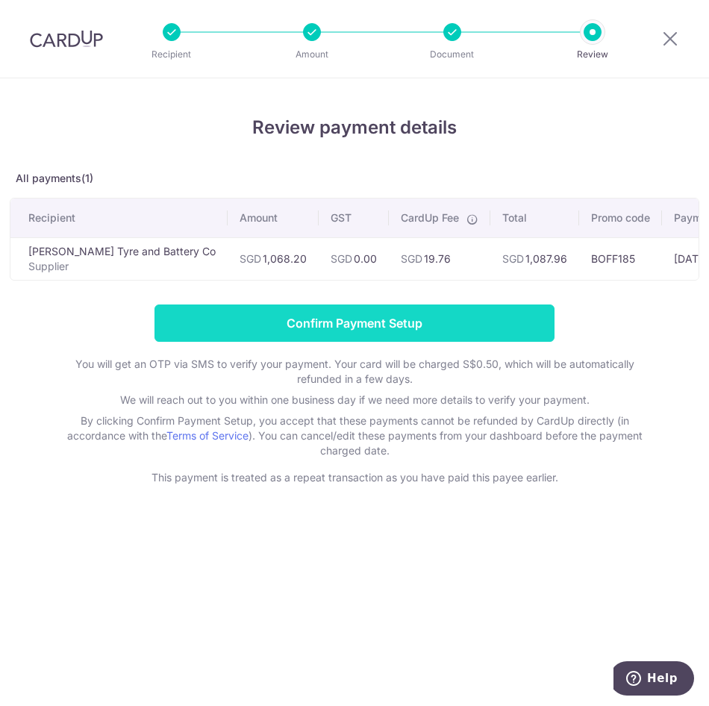
click at [433, 335] on input "Confirm Payment Setup" at bounding box center [354, 322] width 400 height 37
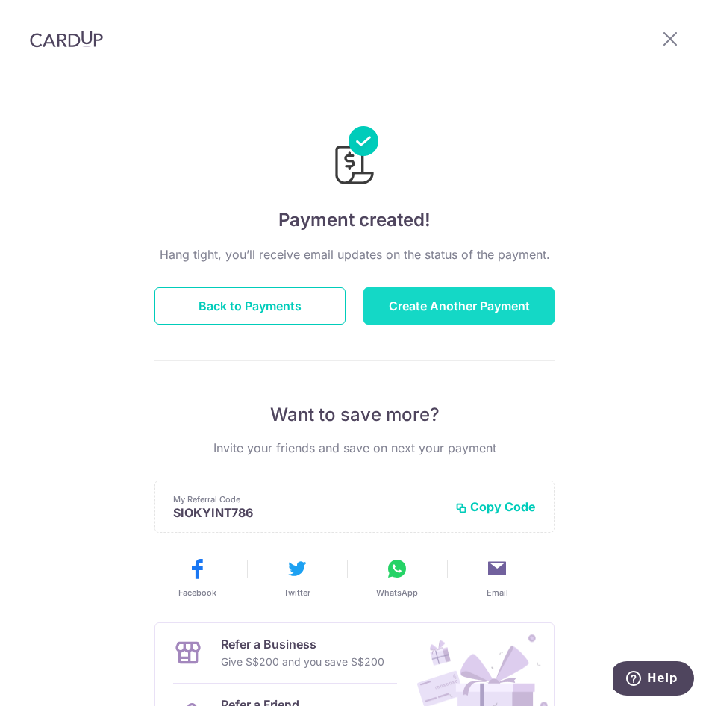
click at [469, 314] on button "Create Another Payment" at bounding box center [458, 305] width 191 height 37
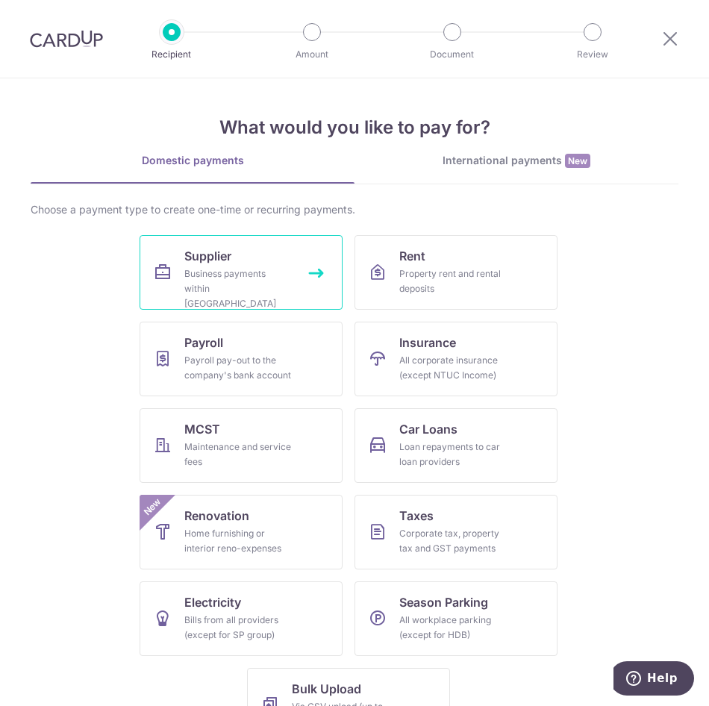
click at [205, 262] on span "Supplier" at bounding box center [207, 256] width 47 height 18
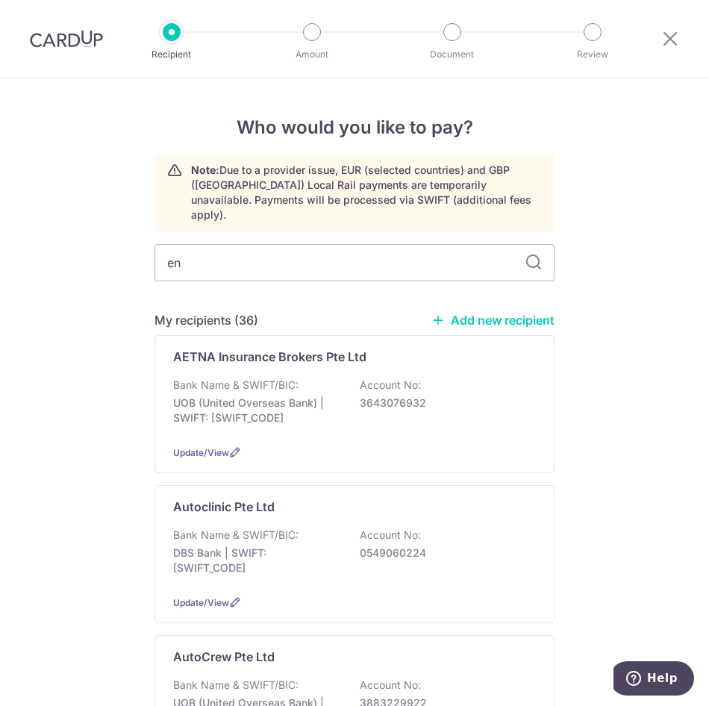
type input "eng"
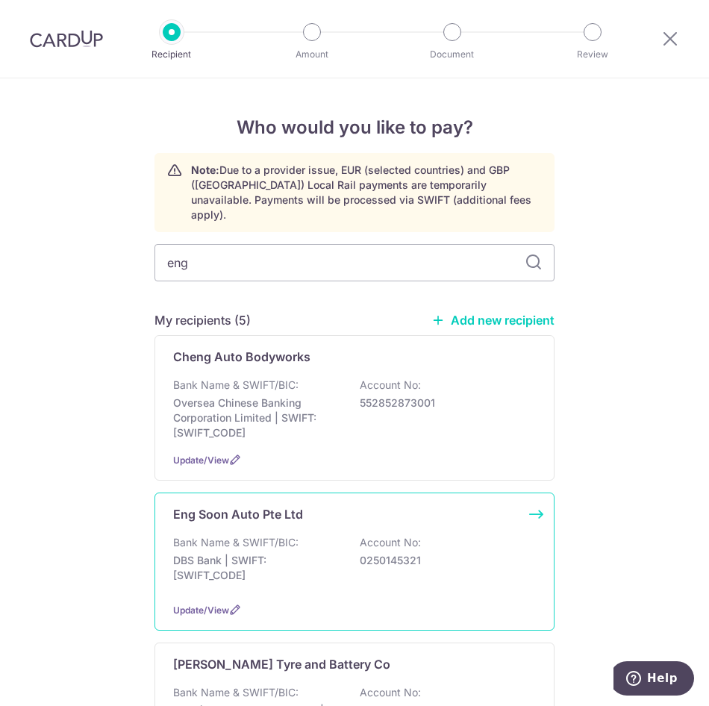
click at [251, 517] on div "Eng Soon Auto Pte Ltd Bank Name & SWIFT/BIC: DBS Bank | SWIFT: [SWIFT_CODE] Acc…" at bounding box center [354, 562] width 400 height 138
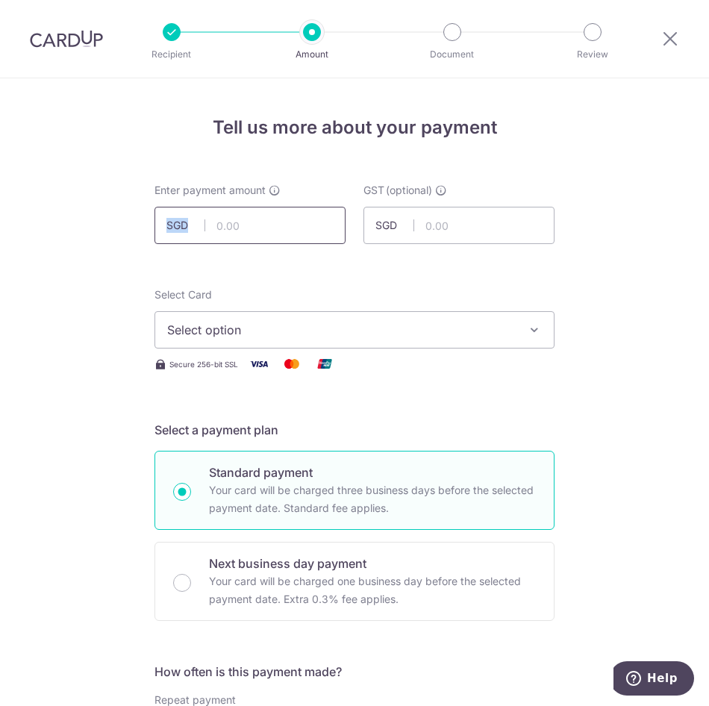
drag, startPoint x: 272, startPoint y: 204, endPoint x: 276, endPoint y: 222, distance: 17.7
click at [273, 217] on div "Enter payment amount SGD" at bounding box center [249, 213] width 191 height 61
click at [276, 222] on input "text" at bounding box center [249, 225] width 191 height 37
type input "380.41"
click at [271, 333] on span "Select option" at bounding box center [341, 330] width 348 height 18
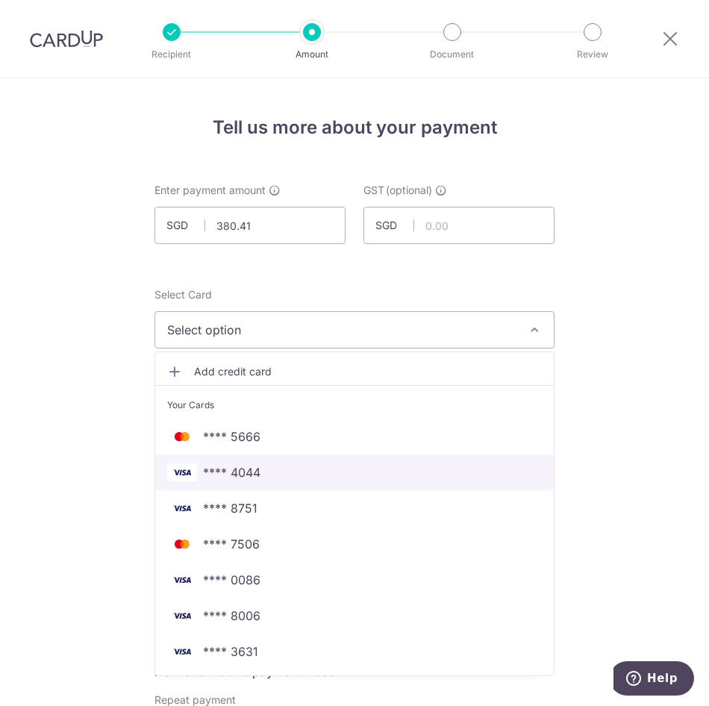
click at [245, 465] on span "**** 4044" at bounding box center [231, 472] width 57 height 18
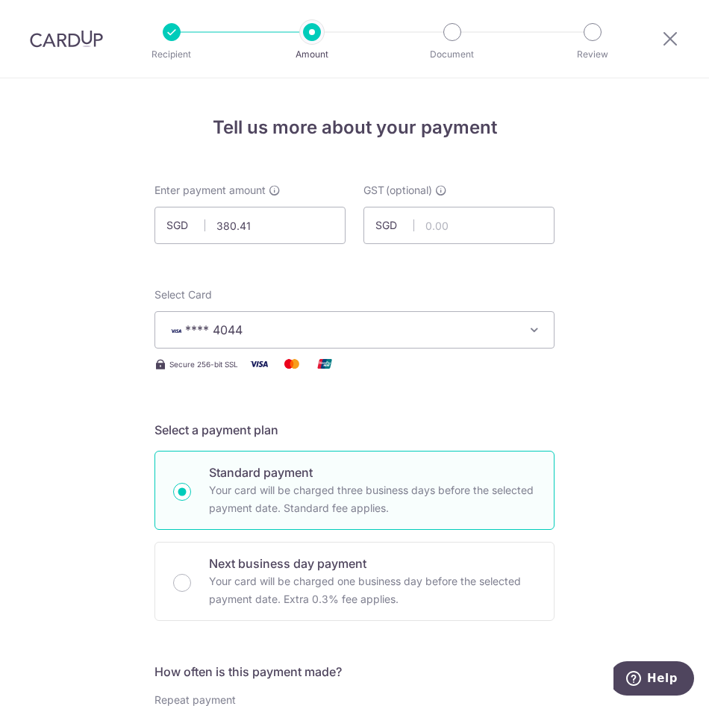
scroll to position [298, 0]
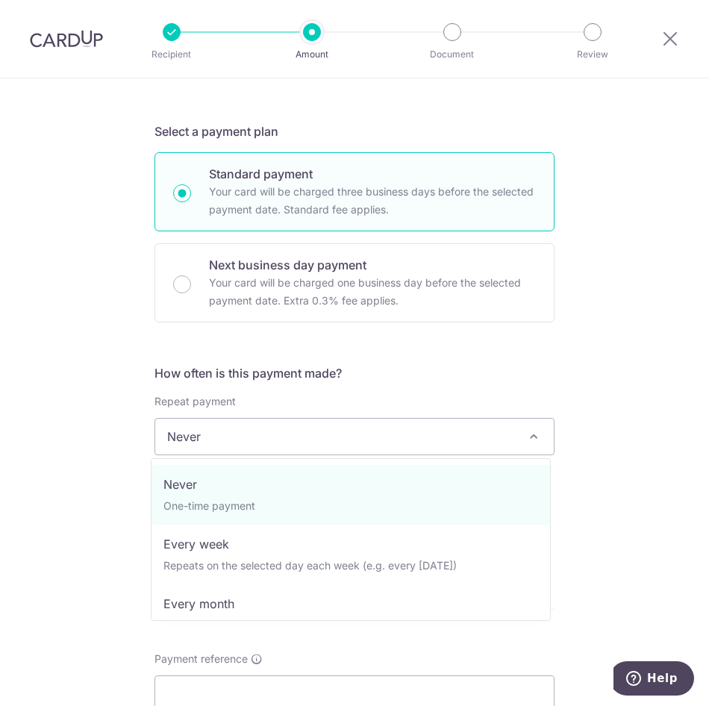
click at [232, 441] on span "Never" at bounding box center [354, 437] width 398 height 36
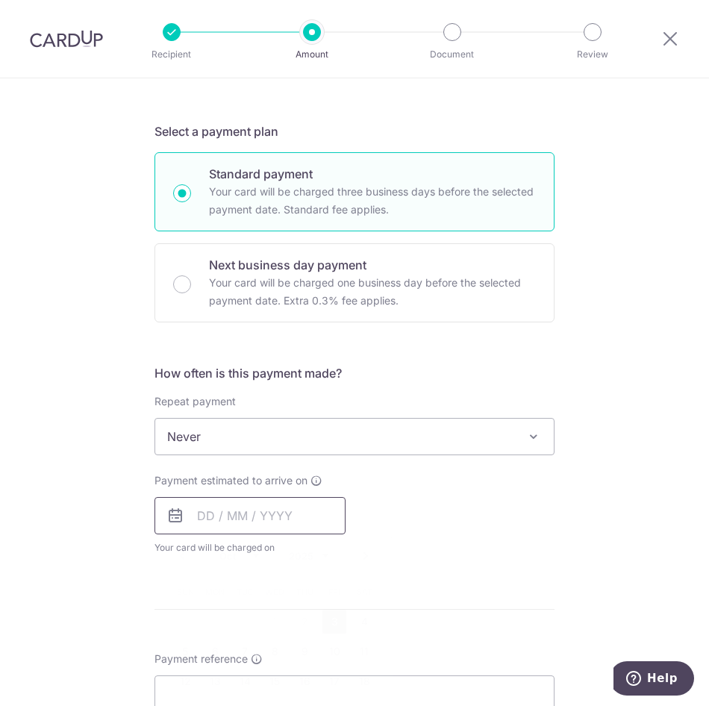
click at [217, 513] on input "text" at bounding box center [249, 515] width 191 height 37
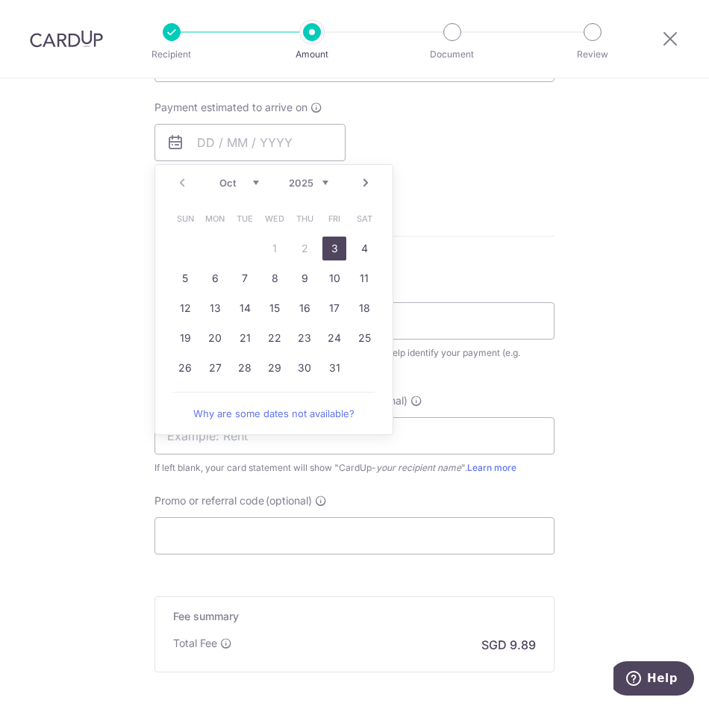
click at [325, 253] on link "3" at bounding box center [334, 249] width 24 height 24
type input "[DATE]"
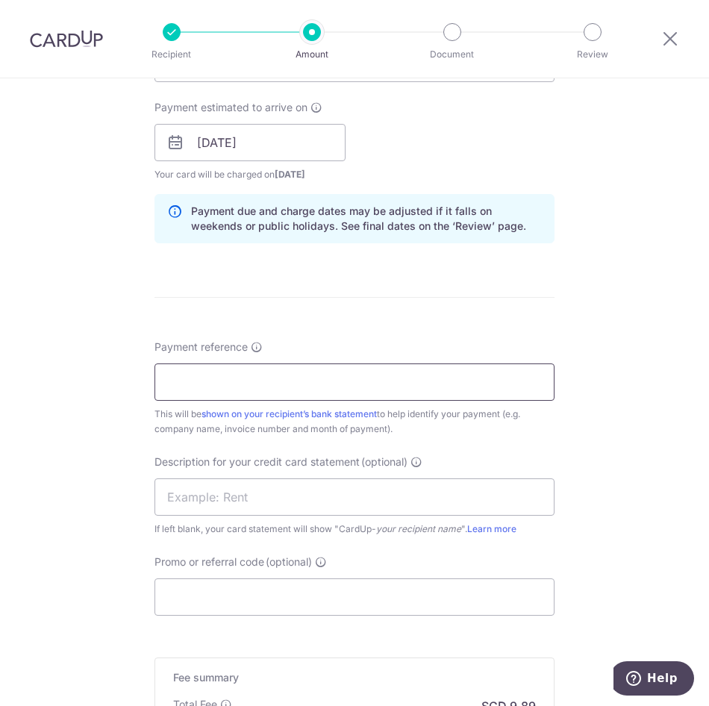
click at [215, 381] on input "Payment reference" at bounding box center [354, 381] width 400 height 37
type input "Maximus Aug25"
type input "BOFF185"
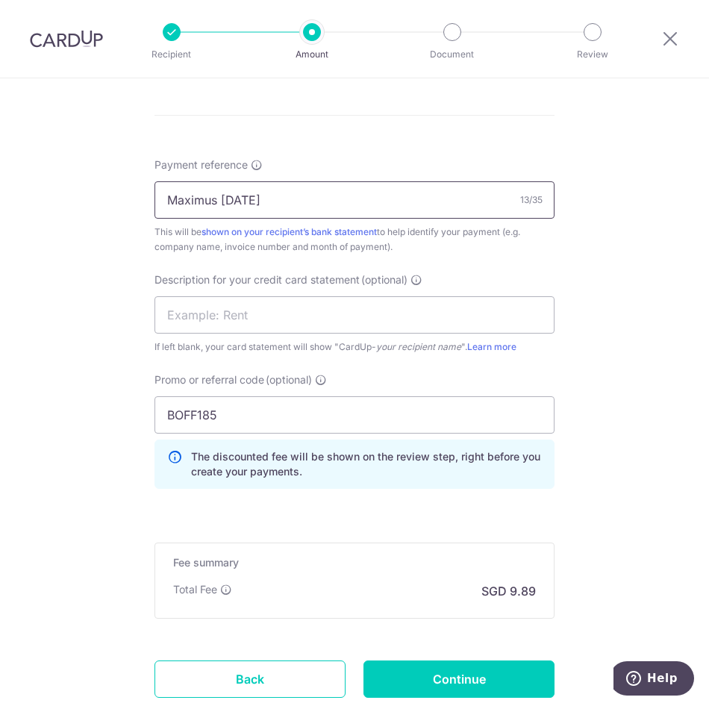
scroll to position [862, 0]
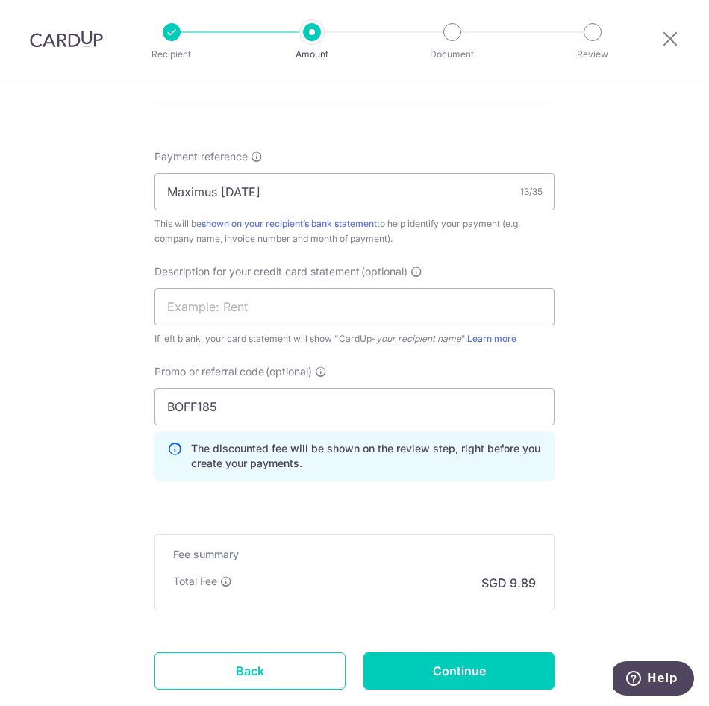
click at [181, 266] on div "Payment reference Maximus Aug25 13/35 This will be shown on your recipient’s ba…" at bounding box center [354, 320] width 400 height 343
drag, startPoint x: 181, startPoint y: 266, endPoint x: 204, endPoint y: 323, distance: 62.2
click at [204, 323] on input "text" at bounding box center [354, 306] width 400 height 37
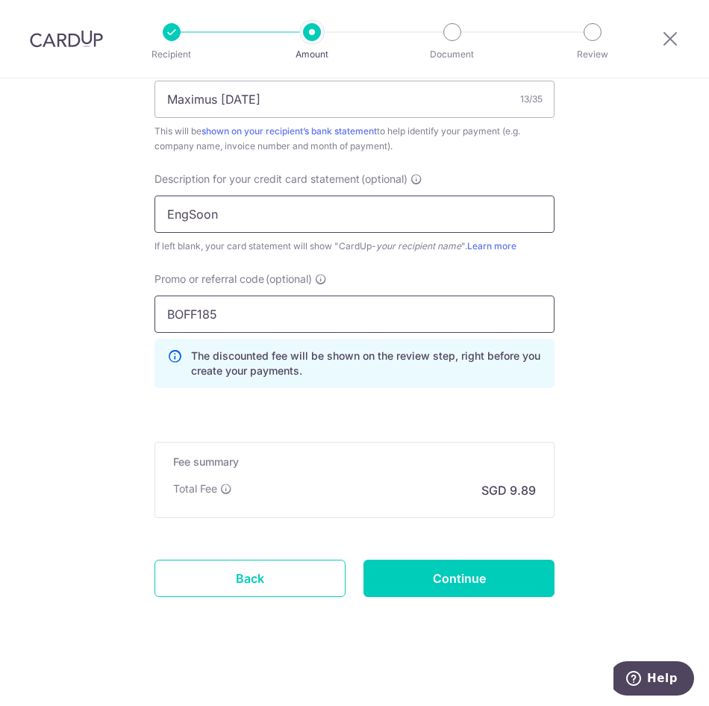
scroll to position [957, 0]
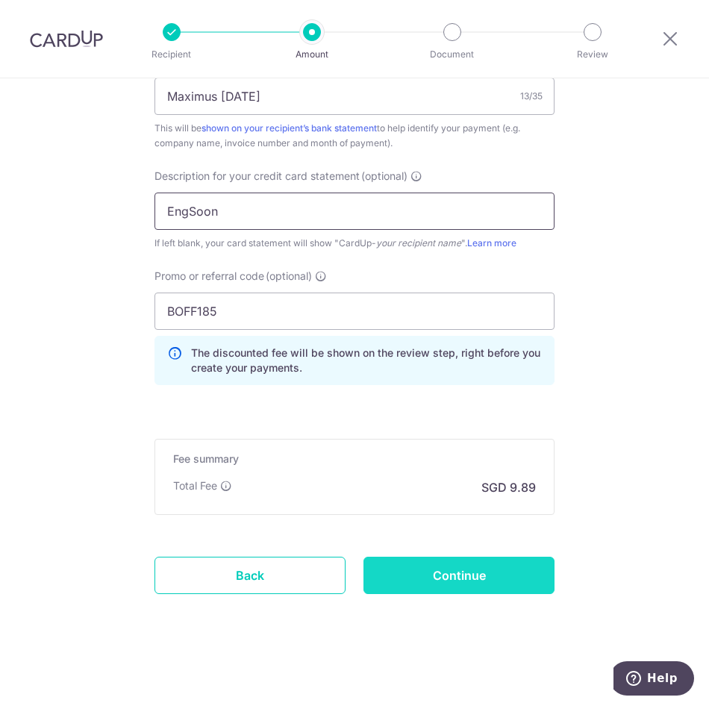
type input "EngSoon"
click at [422, 566] on input "Continue" at bounding box center [458, 575] width 191 height 37
type input "Create Schedule"
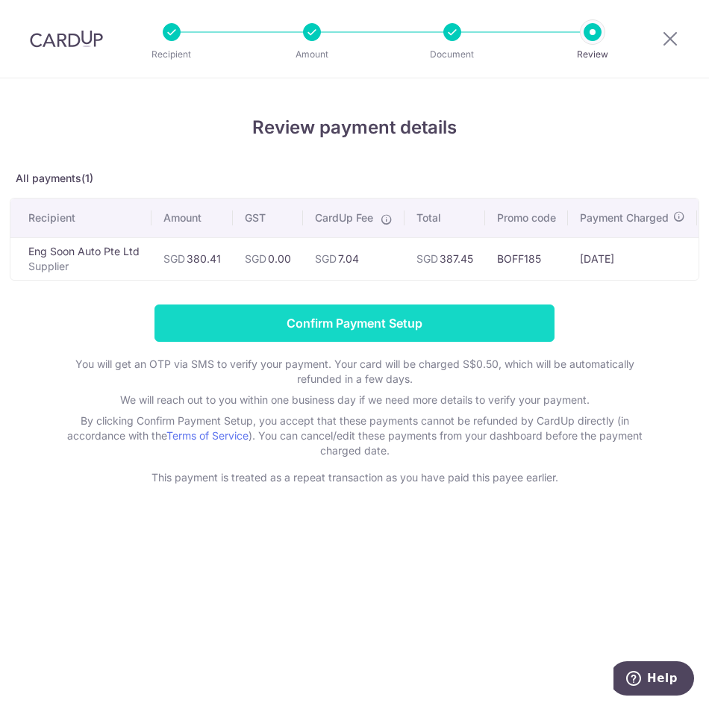
click at [449, 336] on input "Confirm Payment Setup" at bounding box center [354, 322] width 400 height 37
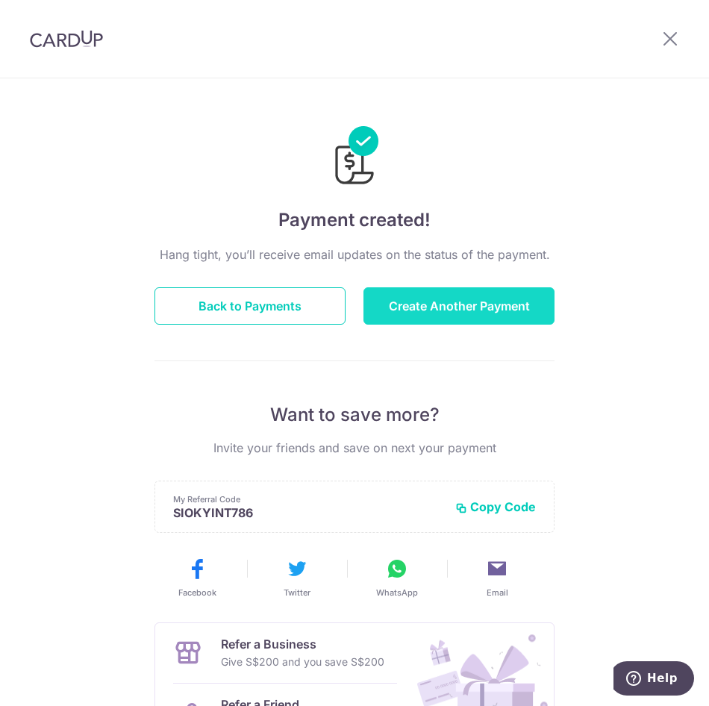
click at [482, 309] on button "Create Another Payment" at bounding box center [458, 305] width 191 height 37
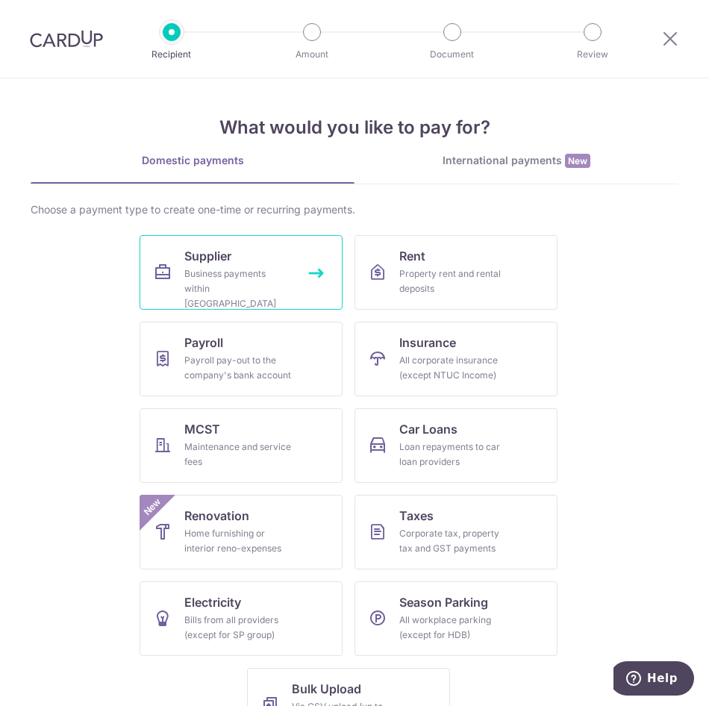
click at [210, 298] on link "Supplier Business payments within Singapore" at bounding box center [241, 272] width 203 height 75
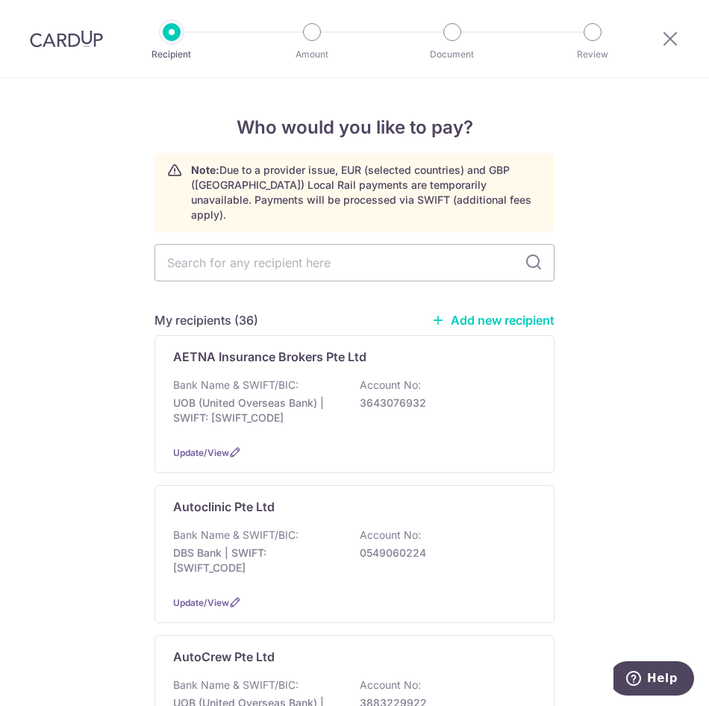
click at [360, 248] on input "text" at bounding box center [354, 262] width 400 height 37
type input "two"
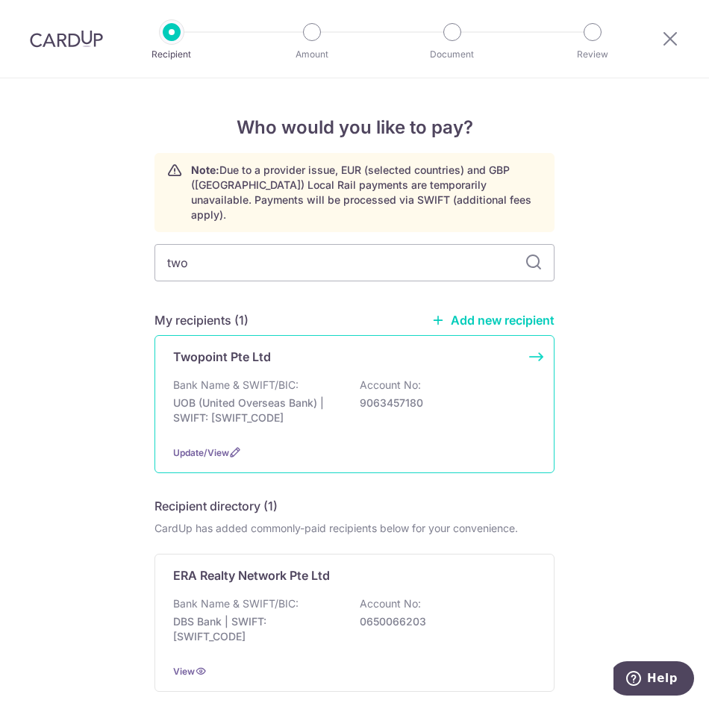
click at [332, 378] on div "Bank Name & SWIFT/BIC: UOB (United Overseas Bank) | SWIFT: [SWIFT_CODE] Account…" at bounding box center [354, 405] width 363 height 55
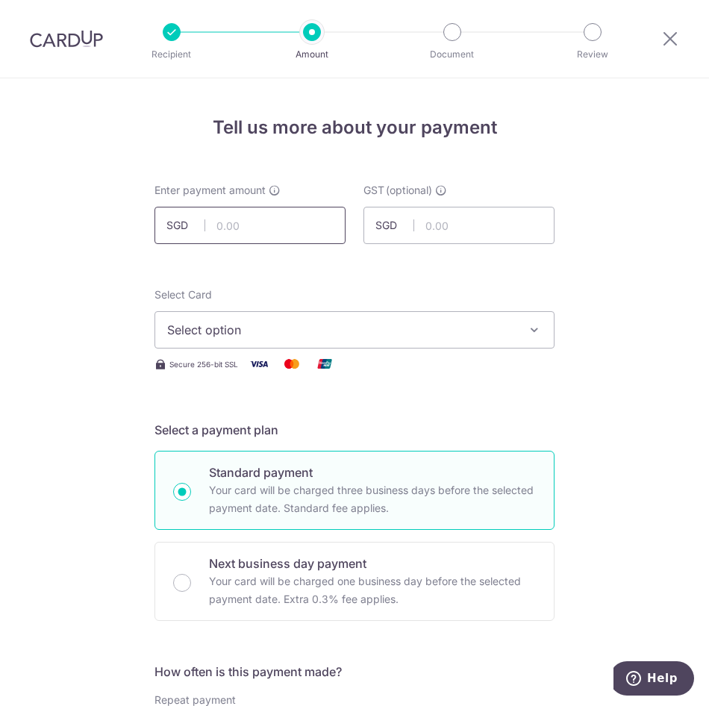
click at [307, 228] on input "text" at bounding box center [249, 225] width 191 height 37
type input "1,200.00"
click at [302, 328] on span "Select option" at bounding box center [341, 330] width 348 height 18
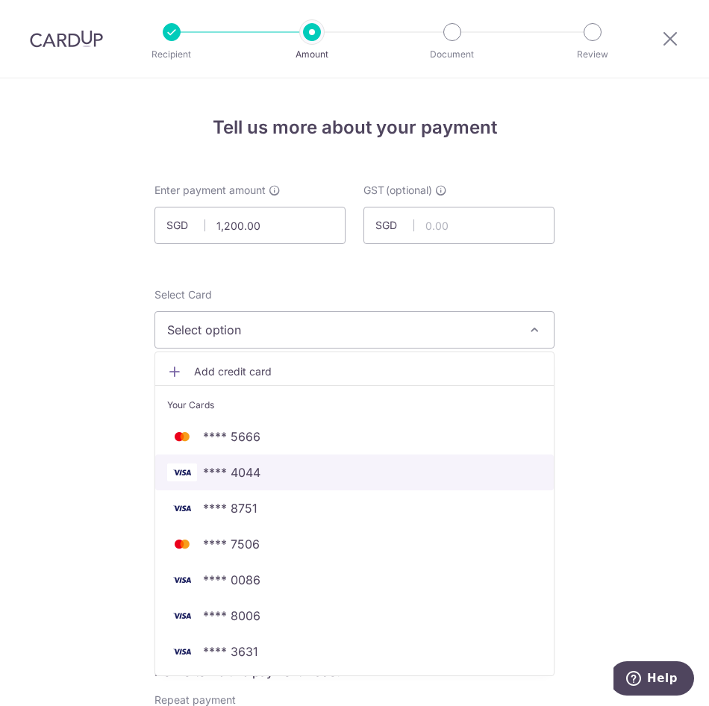
click at [225, 471] on span "**** 4044" at bounding box center [231, 472] width 57 height 18
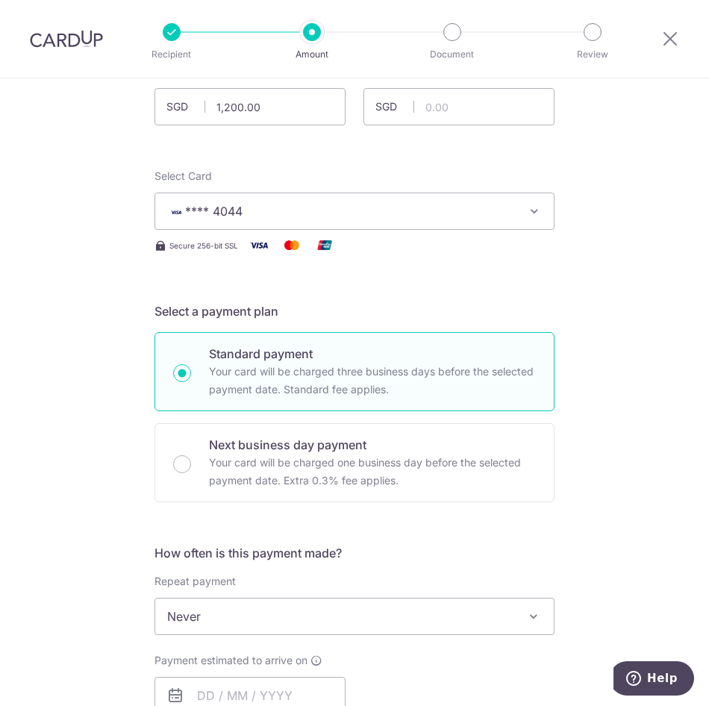
scroll to position [448, 0]
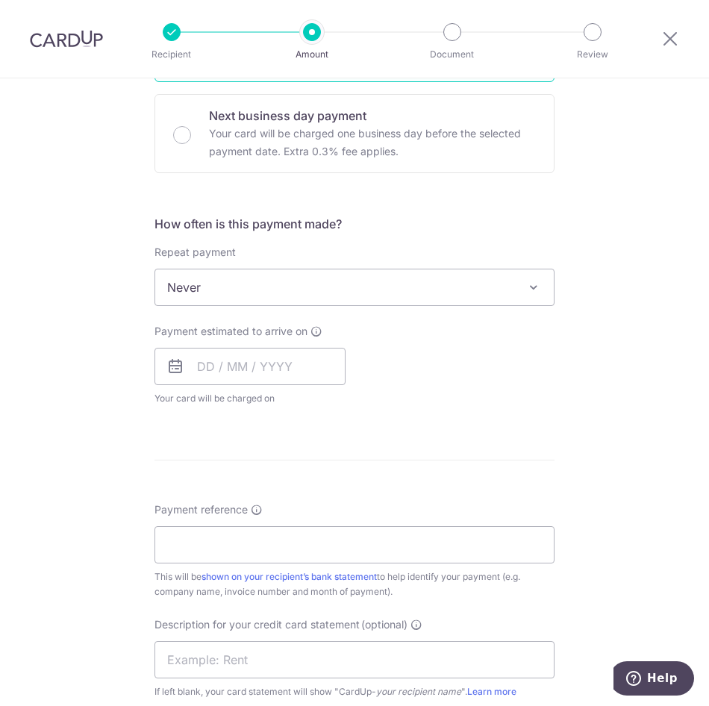
click at [269, 287] on span "Never" at bounding box center [354, 287] width 398 height 36
click at [225, 376] on input "text" at bounding box center [249, 366] width 191 height 37
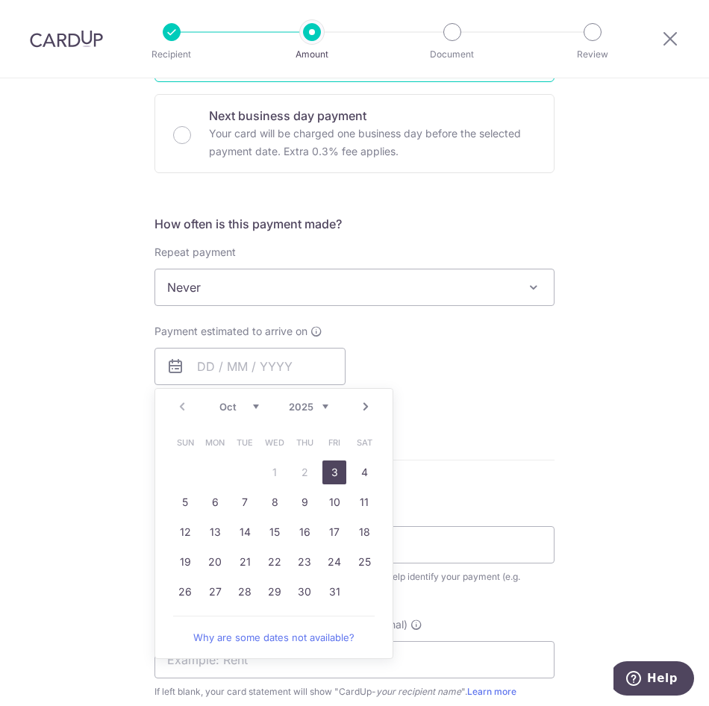
click at [330, 470] on link "3" at bounding box center [334, 472] width 24 height 24
type input "[DATE]"
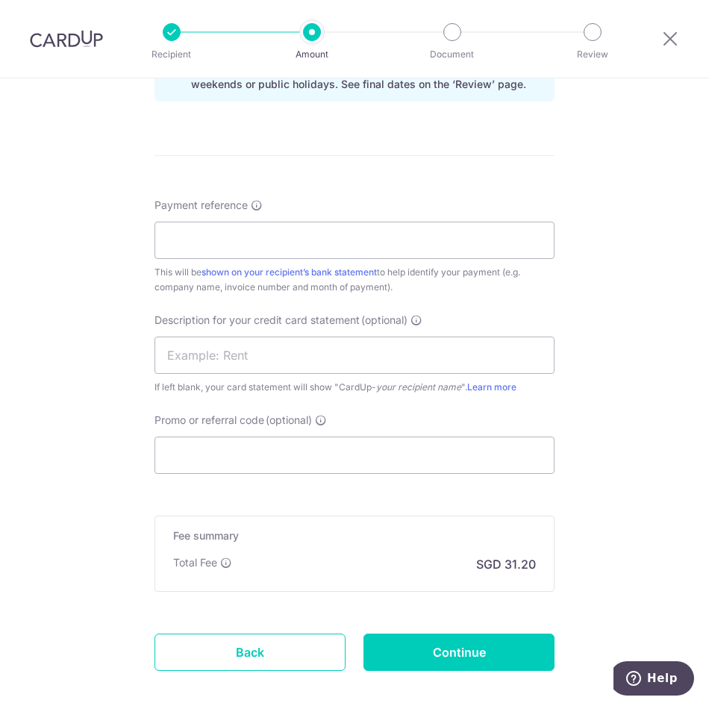
scroll to position [821, 0]
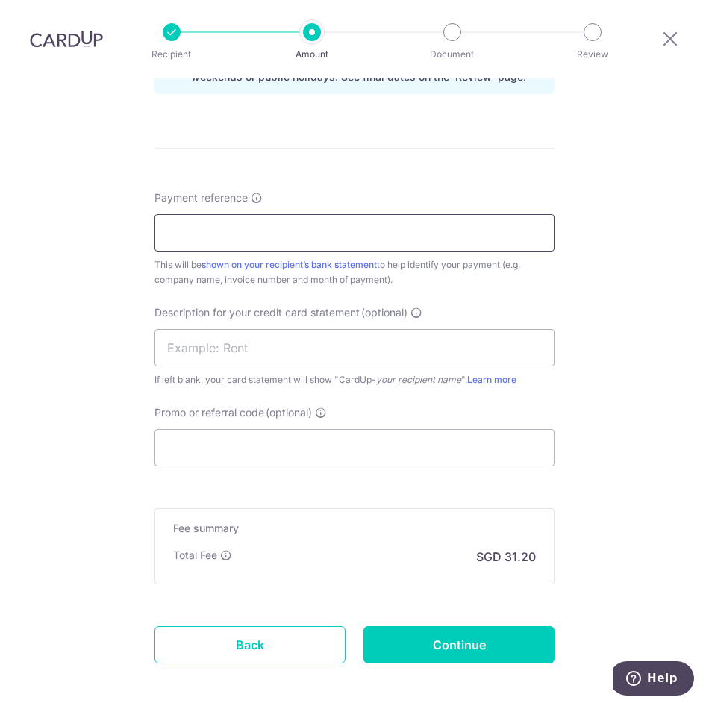
click at [194, 241] on input "Payment reference" at bounding box center [354, 232] width 400 height 37
type input "Maximus Auto"
click at [203, 346] on input "text" at bounding box center [354, 347] width 400 height 37
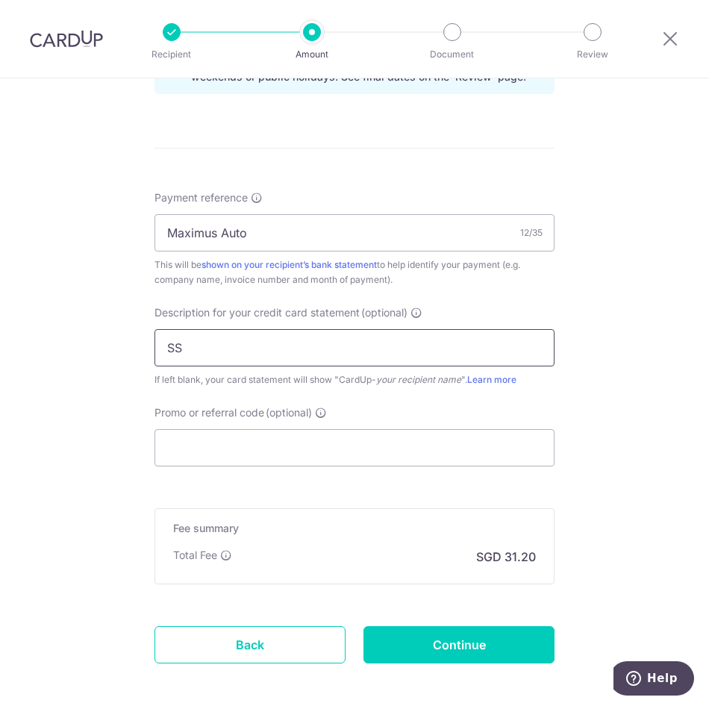
type input "S"
type input "Twopoint"
drag, startPoint x: 280, startPoint y: 229, endPoint x: 100, endPoint y: 219, distance: 180.1
click at [100, 219] on div "Tell us more about your payment Enter payment amount SGD 1,200.00 1200.00 GST (…" at bounding box center [354, 17] width 709 height 1518
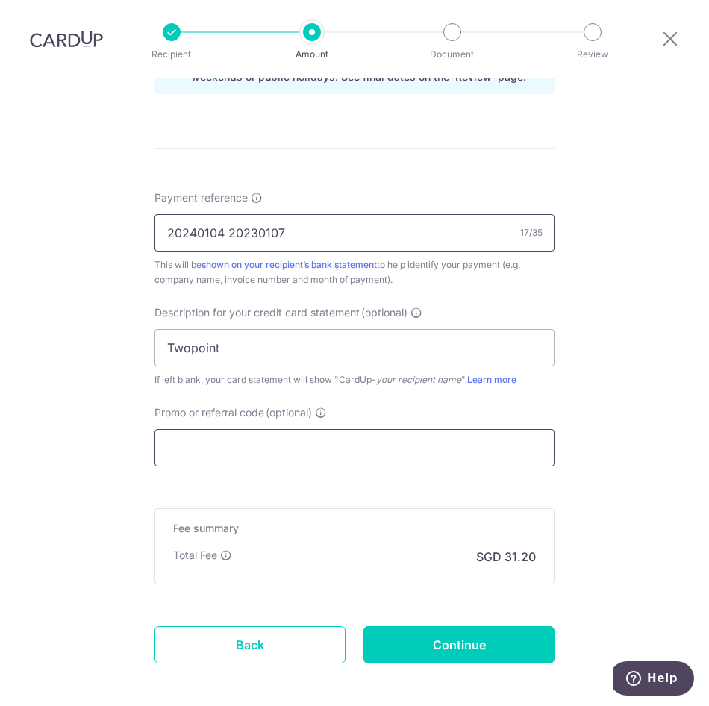
type input "20240104 20230107"
click at [223, 447] on input "Promo or referral code (optional)" at bounding box center [354, 447] width 400 height 37
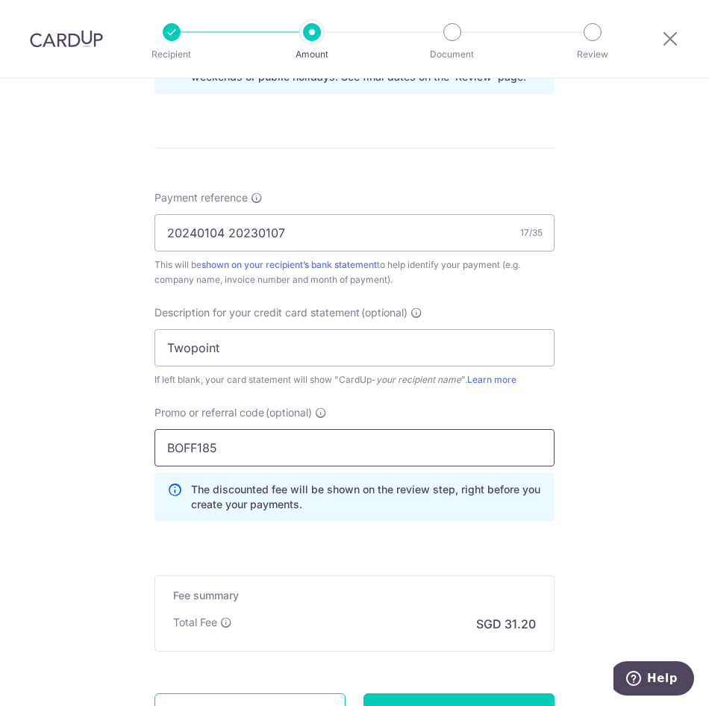
type input "BOFF185"
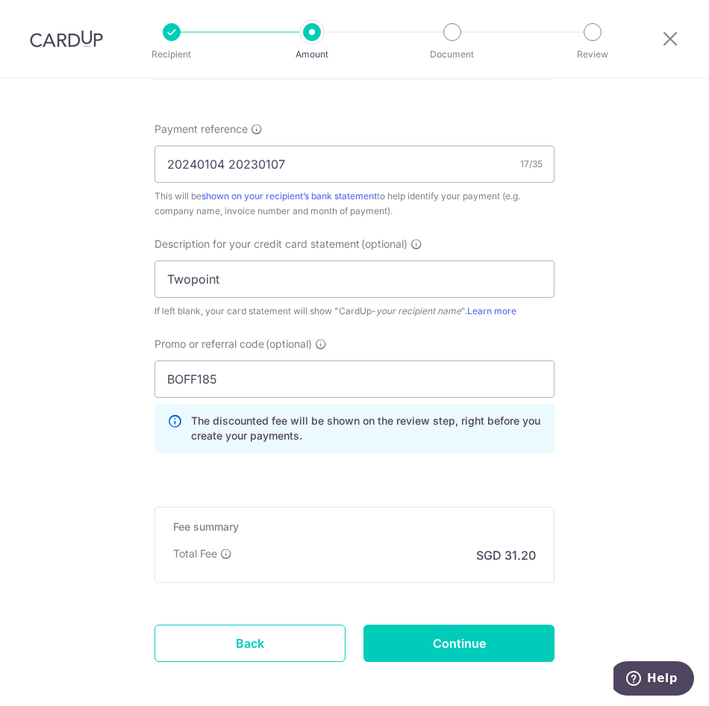
scroll to position [957, 0]
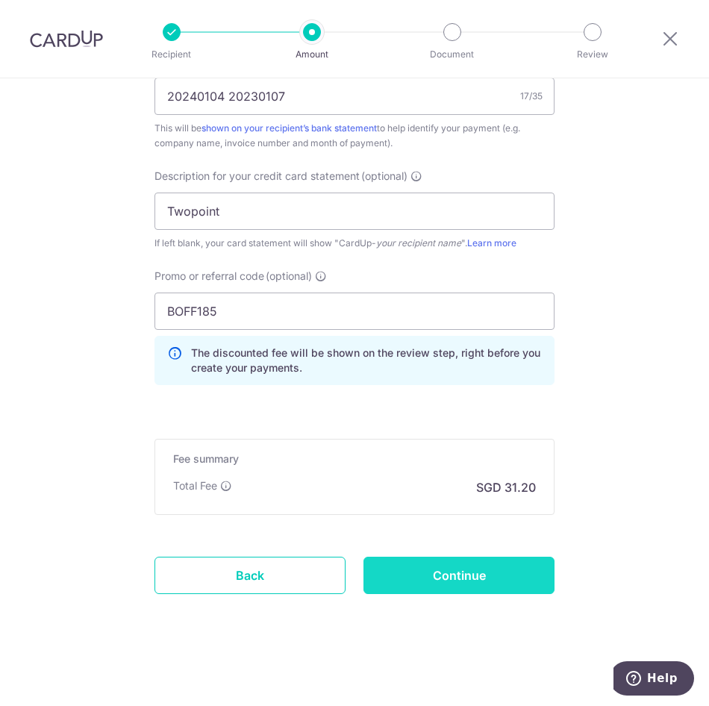
click at [428, 593] on input "Continue" at bounding box center [458, 575] width 191 height 37
type input "Create Schedule"
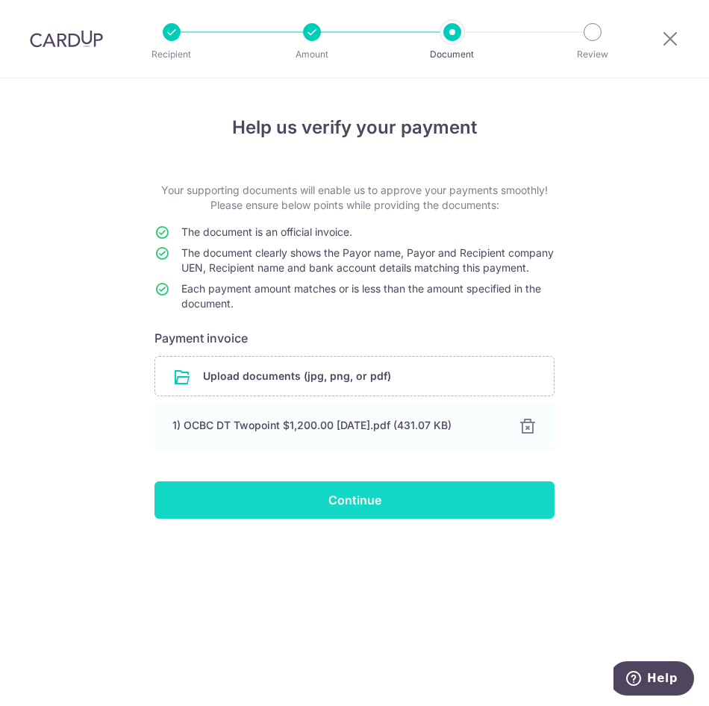
click at [333, 519] on input "Continue" at bounding box center [354, 499] width 400 height 37
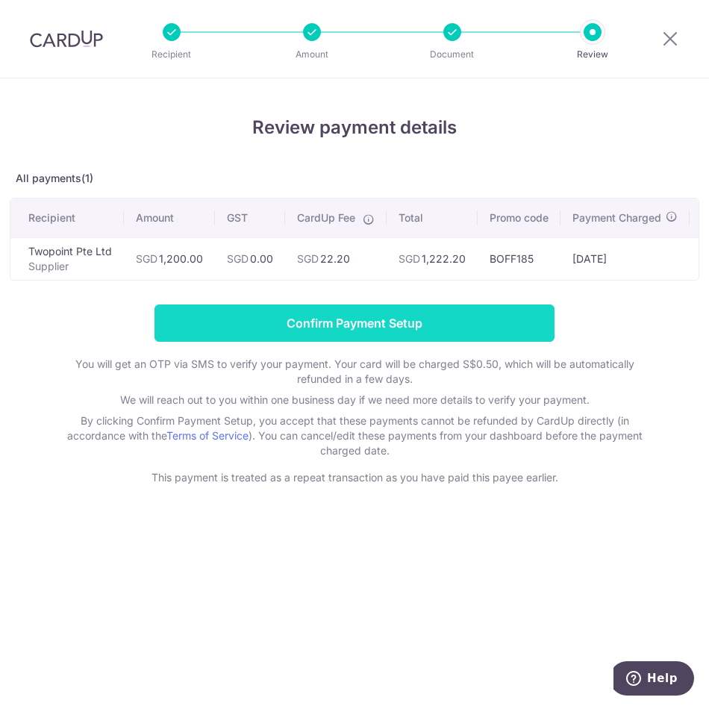
click at [430, 325] on input "Confirm Payment Setup" at bounding box center [354, 322] width 400 height 37
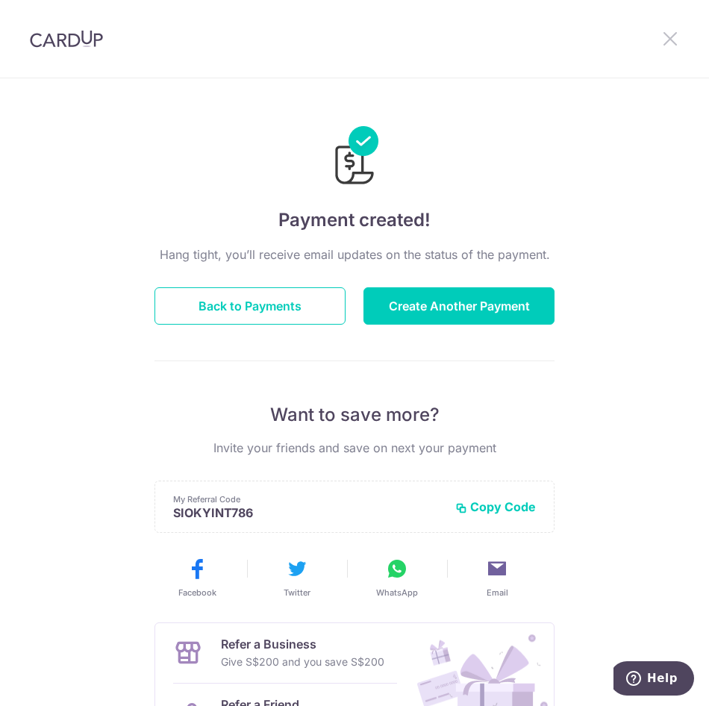
click at [675, 39] on div at bounding box center [670, 39] width 78 height 78
click at [652, 34] on div at bounding box center [670, 39] width 78 height 78
click at [659, 37] on div at bounding box center [670, 39] width 78 height 78
click at [672, 44] on icon at bounding box center [670, 38] width 18 height 19
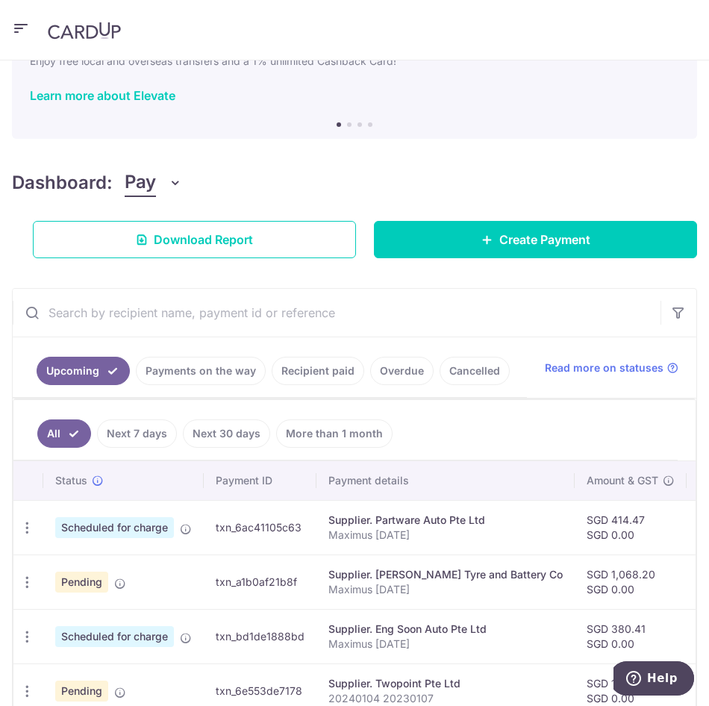
scroll to position [178, 0]
